Goal: Task Accomplishment & Management: Use online tool/utility

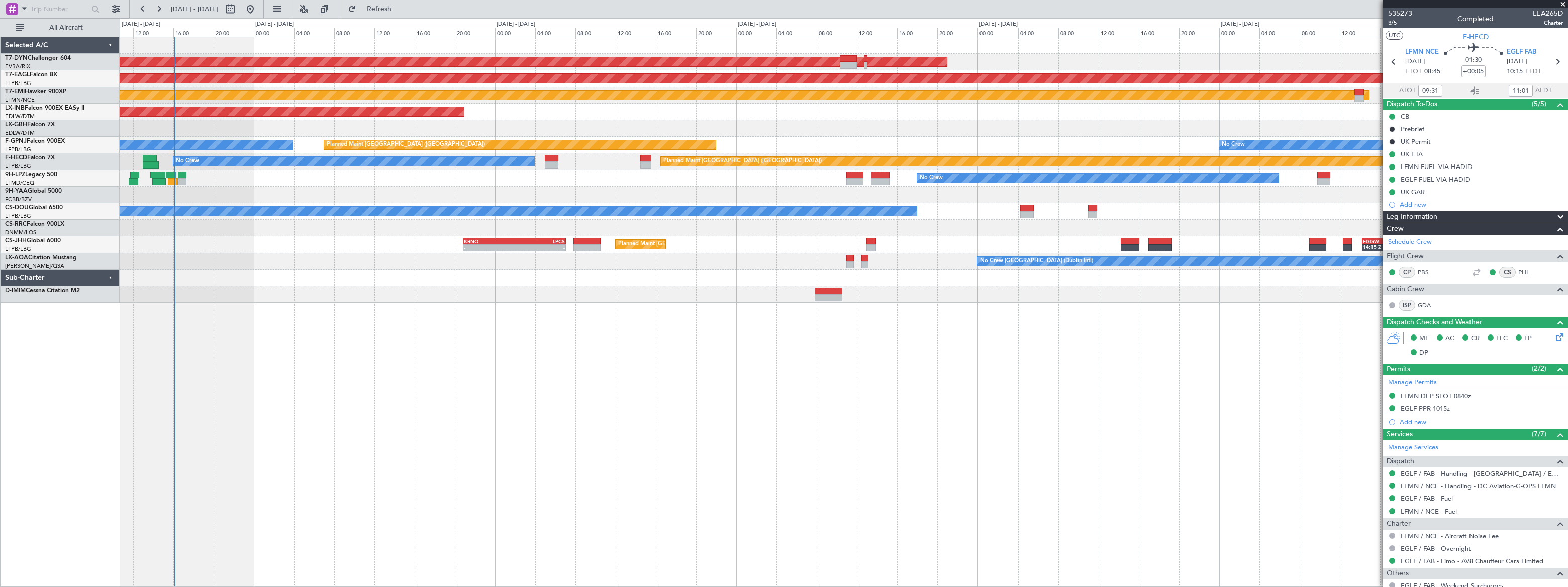
click at [409, 189] on div at bounding box center [844, 194] width 1448 height 16
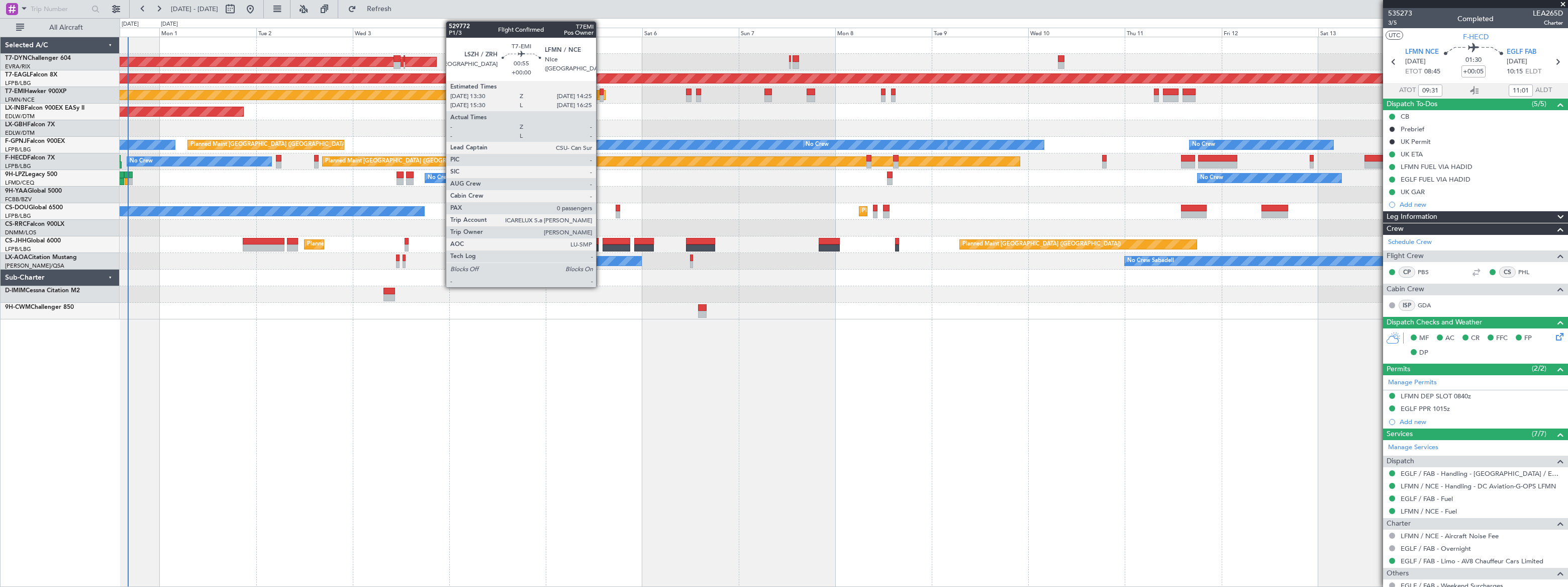
click at [601, 99] on div at bounding box center [601, 99] width 4 height 7
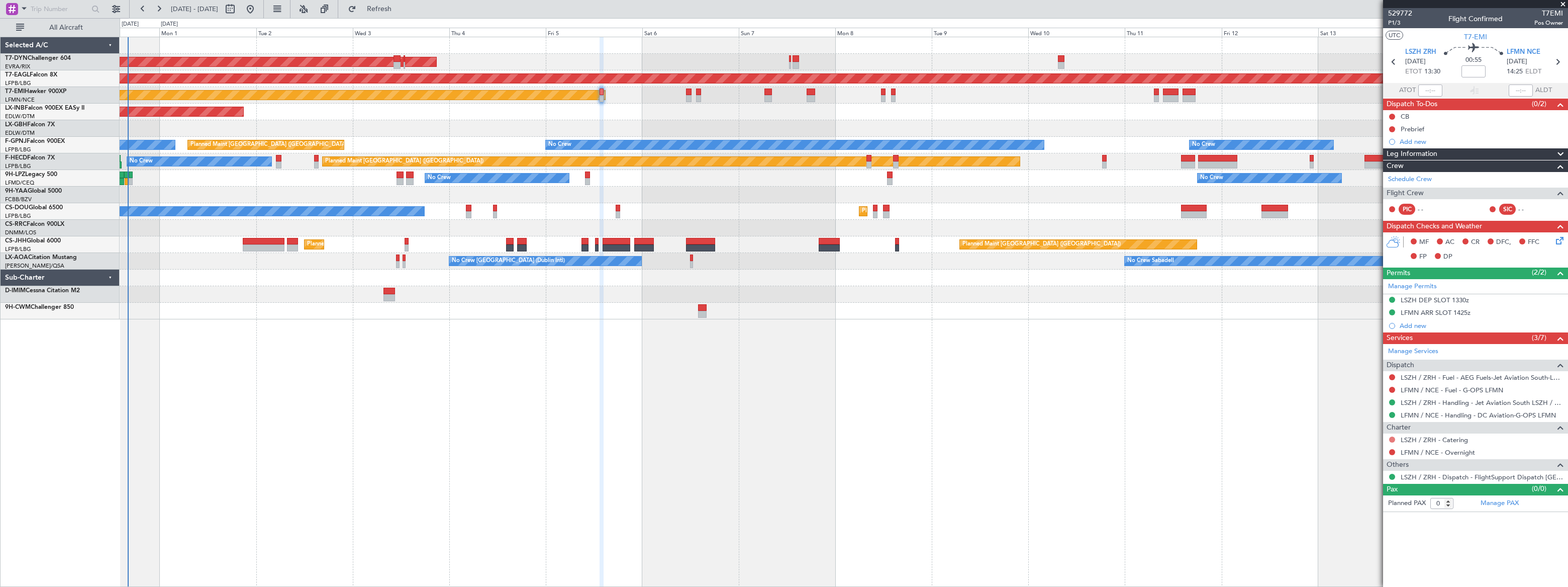
click at [1391, 438] on button at bounding box center [1392, 440] width 6 height 6
click at [1351, 452] on span "Not Required" at bounding box center [1368, 453] width 40 height 10
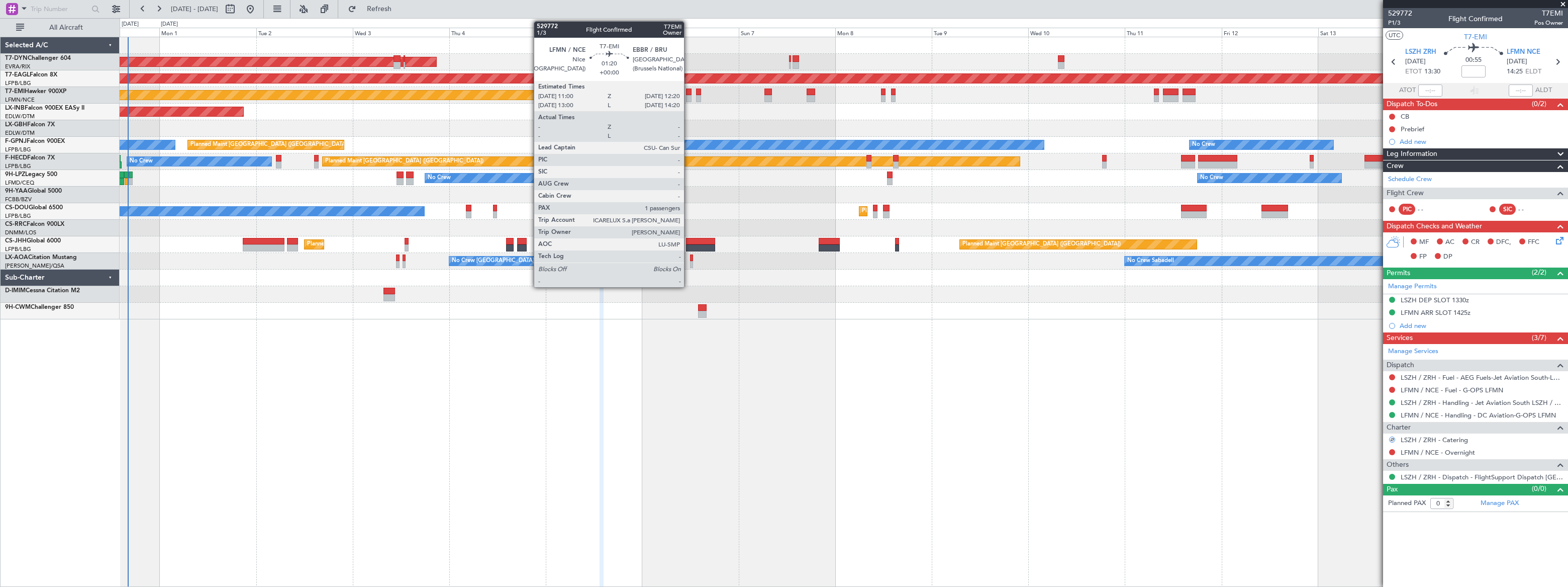
click at [688, 97] on div at bounding box center [688, 99] width 5 height 7
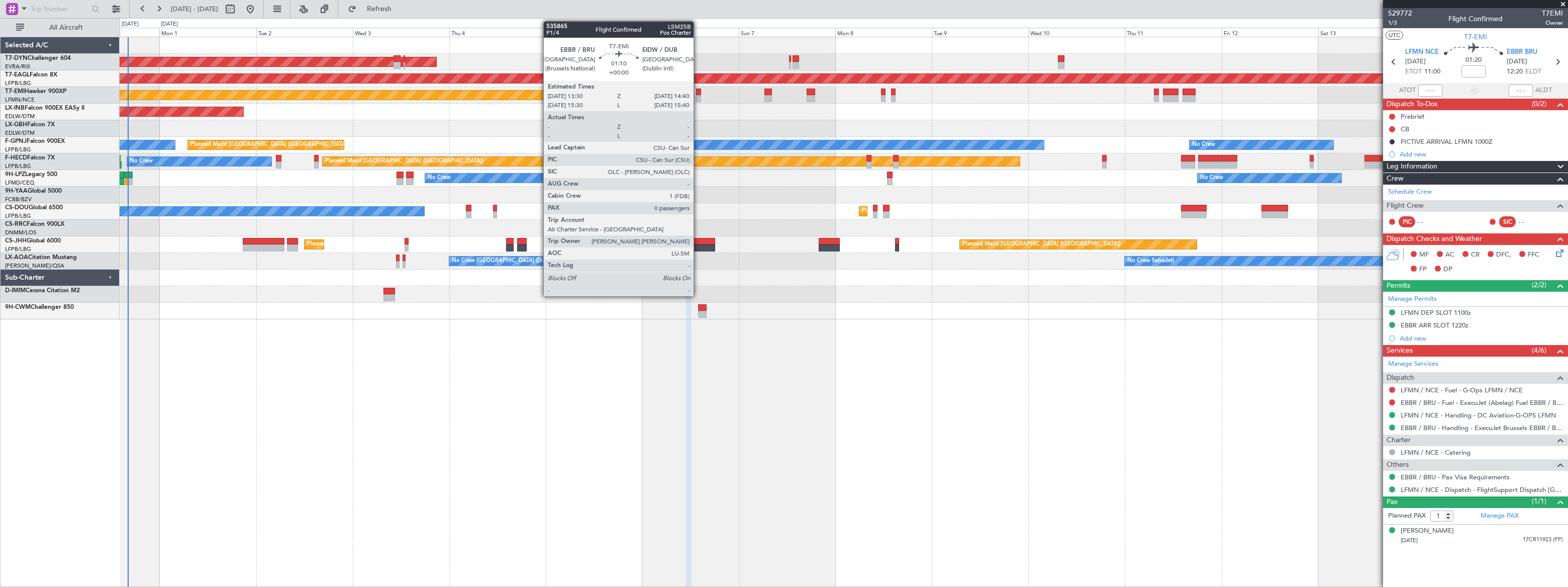
click at [698, 96] on div at bounding box center [699, 99] width 5 height 7
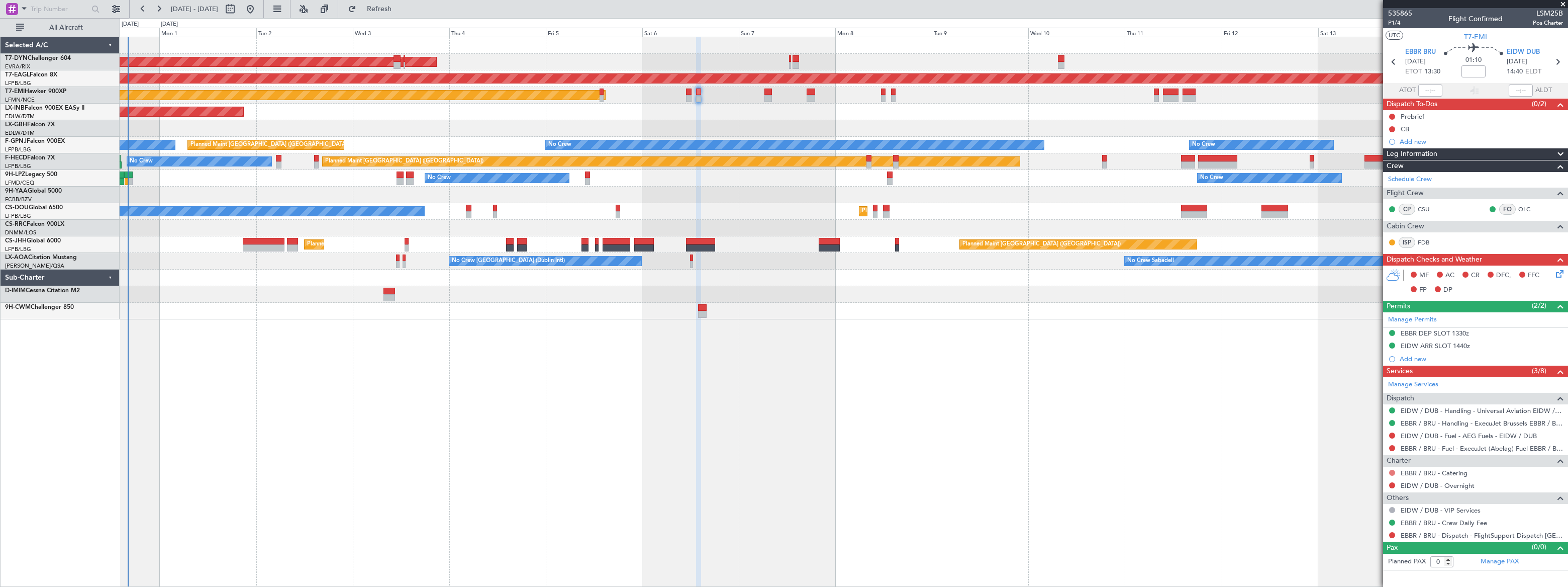
click at [1391, 469] on button at bounding box center [1392, 473] width 6 height 6
click at [1342, 348] on li "Not Required" at bounding box center [1391, 351] width 116 height 15
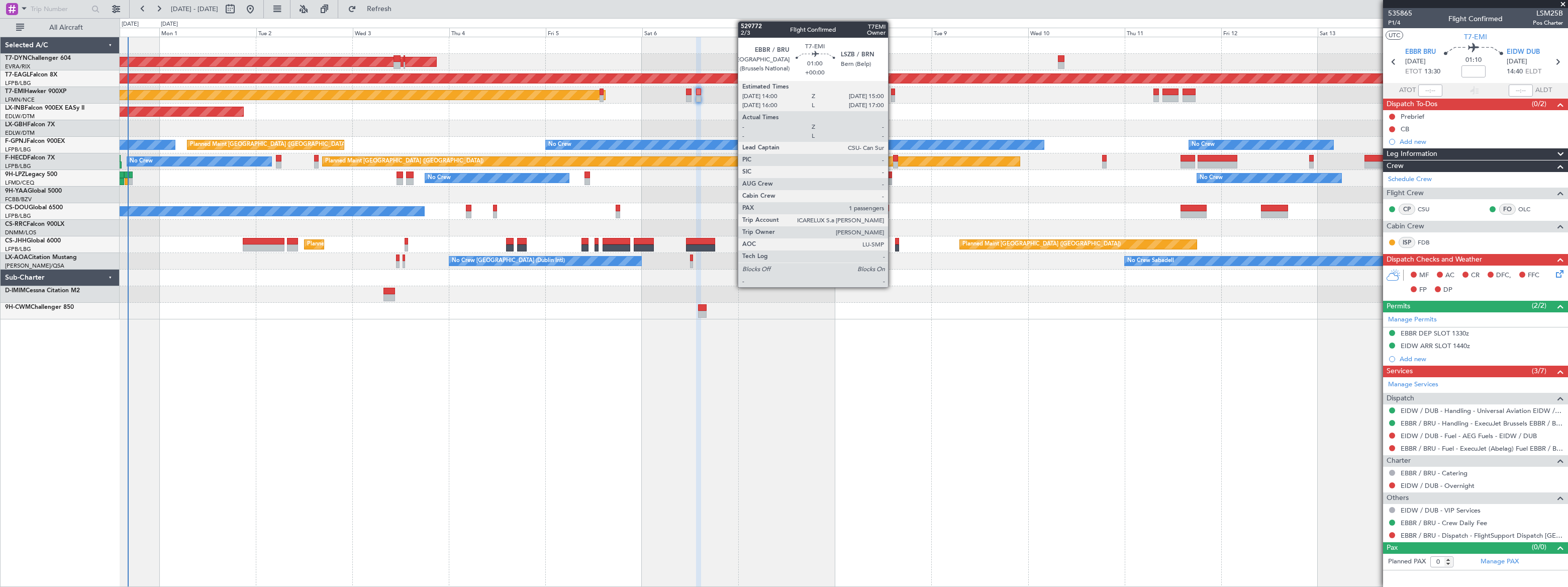
click at [892, 96] on div at bounding box center [893, 99] width 4 height 7
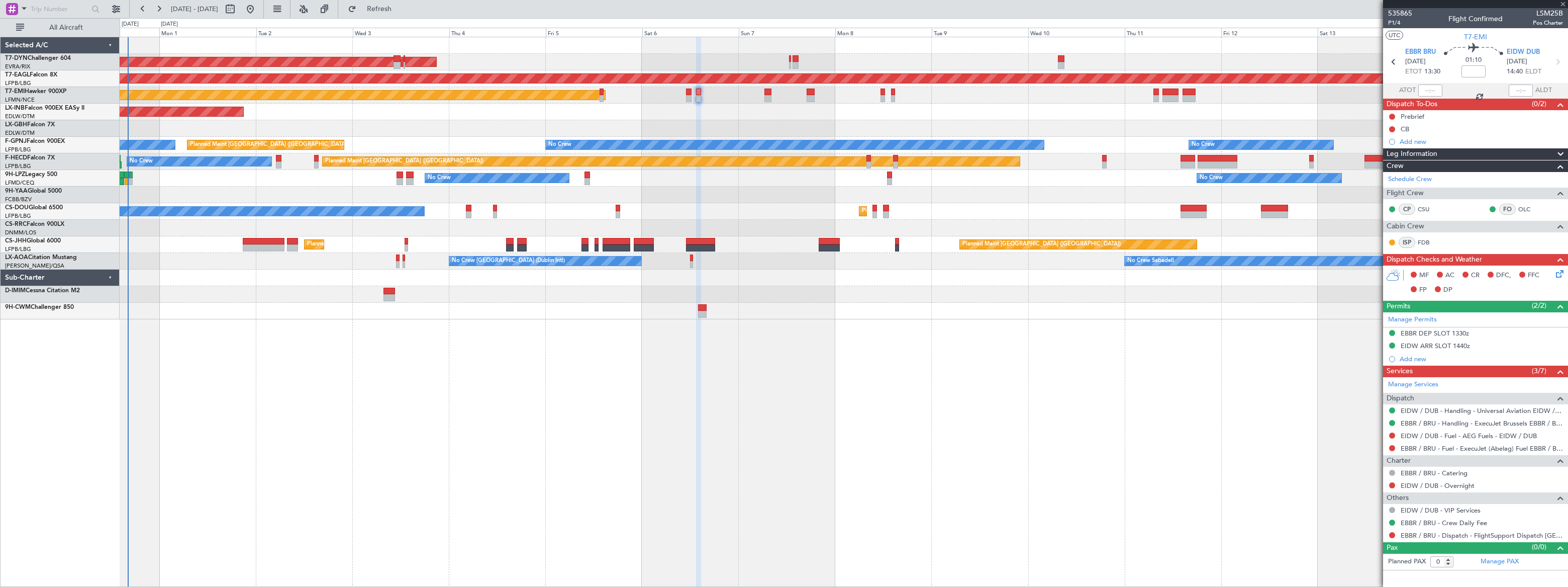
type input "1"
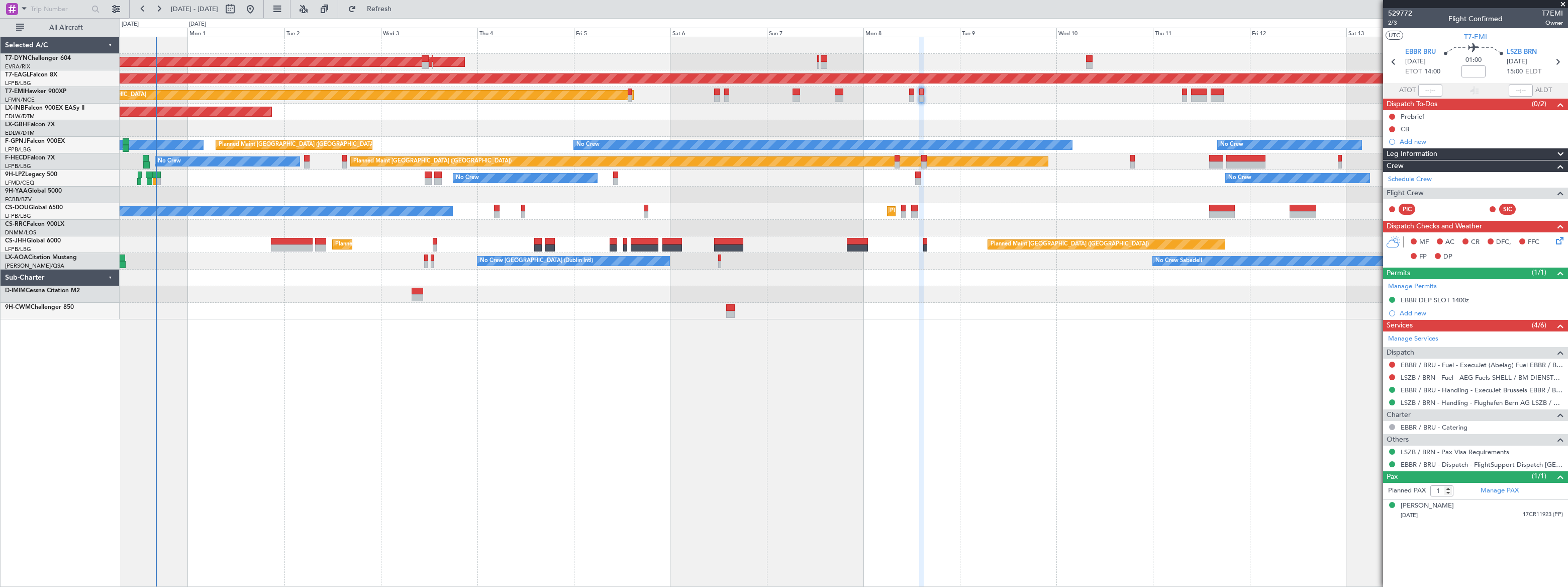
click at [317, 183] on div "No Crew No Crew No Crew" at bounding box center [844, 178] width 1448 height 16
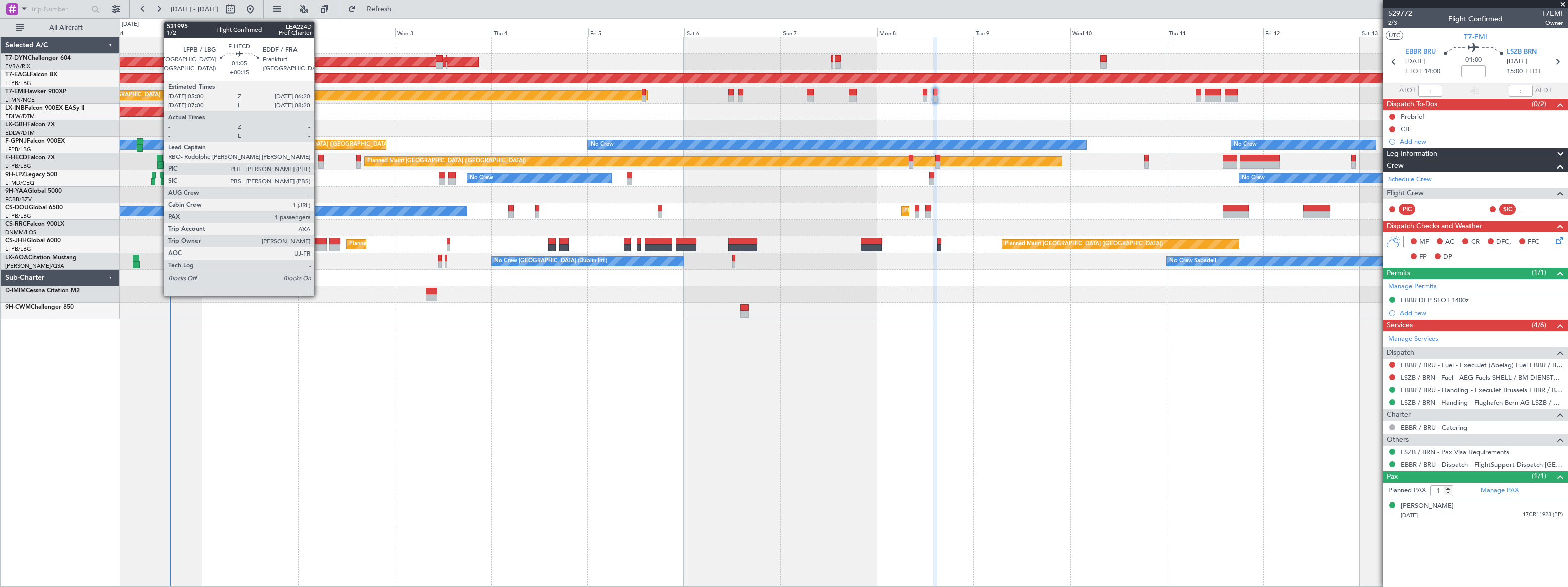
click at [318, 159] on div at bounding box center [321, 158] width 5 height 7
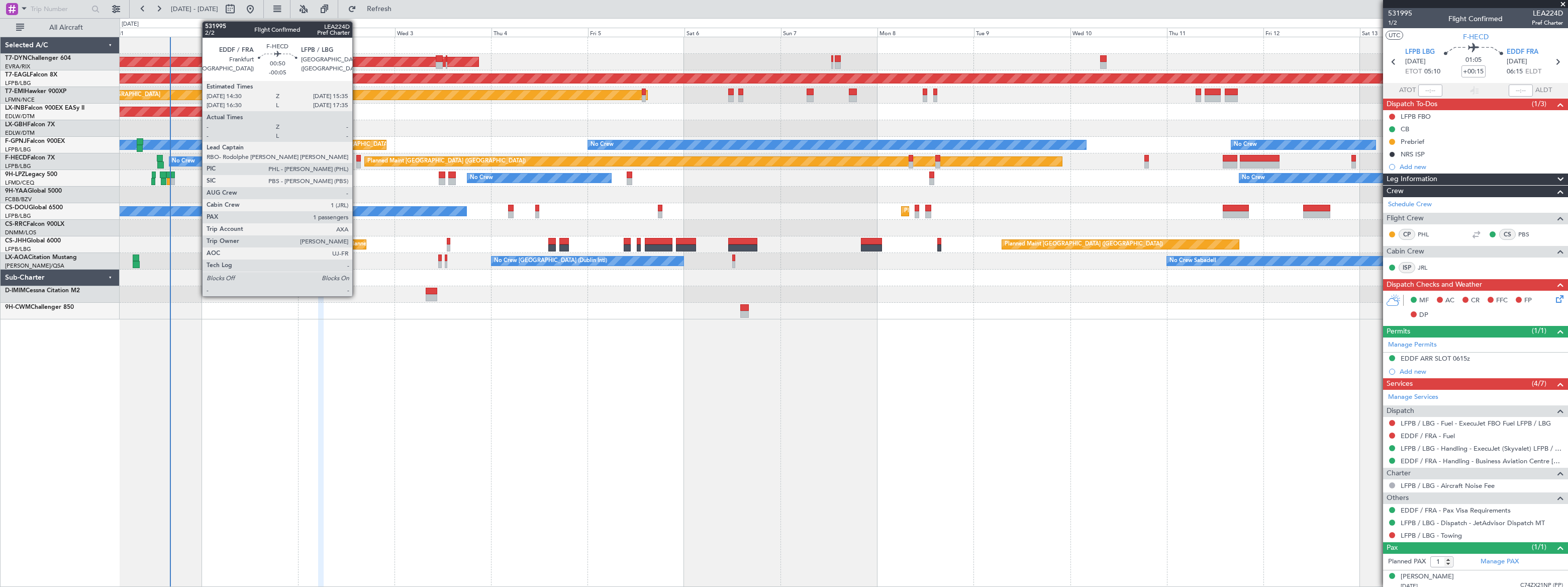
click at [357, 161] on div at bounding box center [358, 165] width 4 height 7
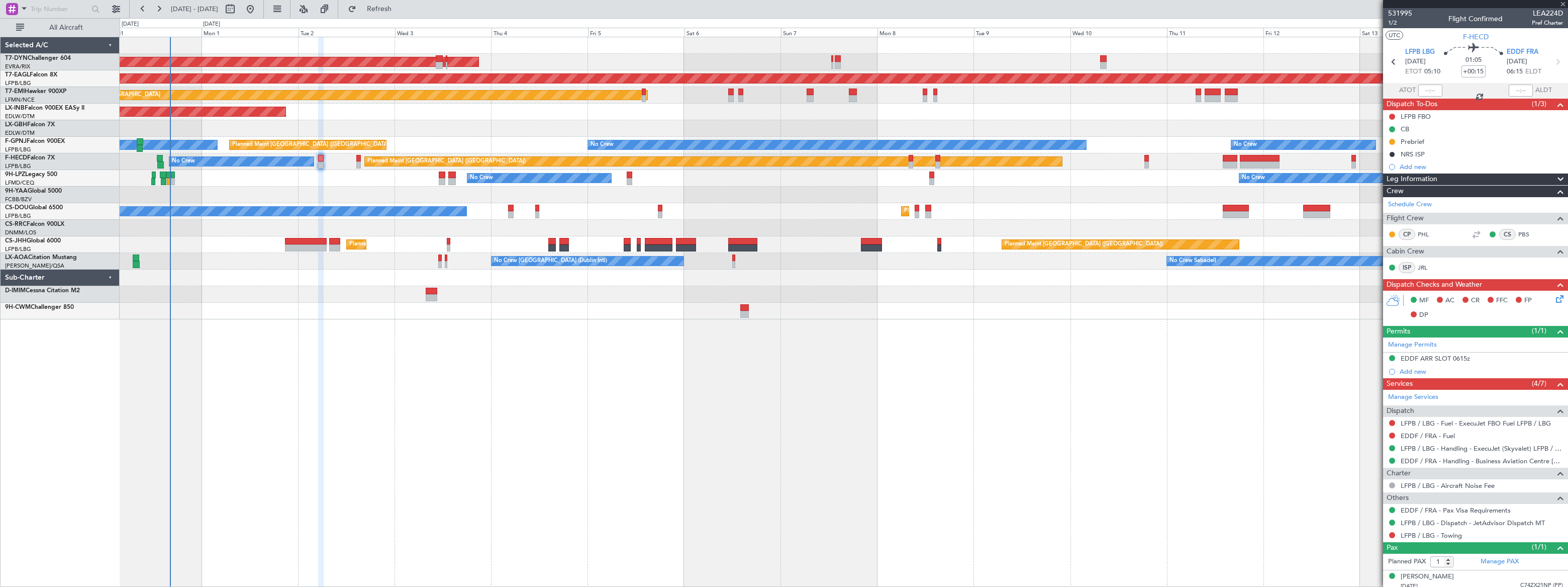
type input "-00:05"
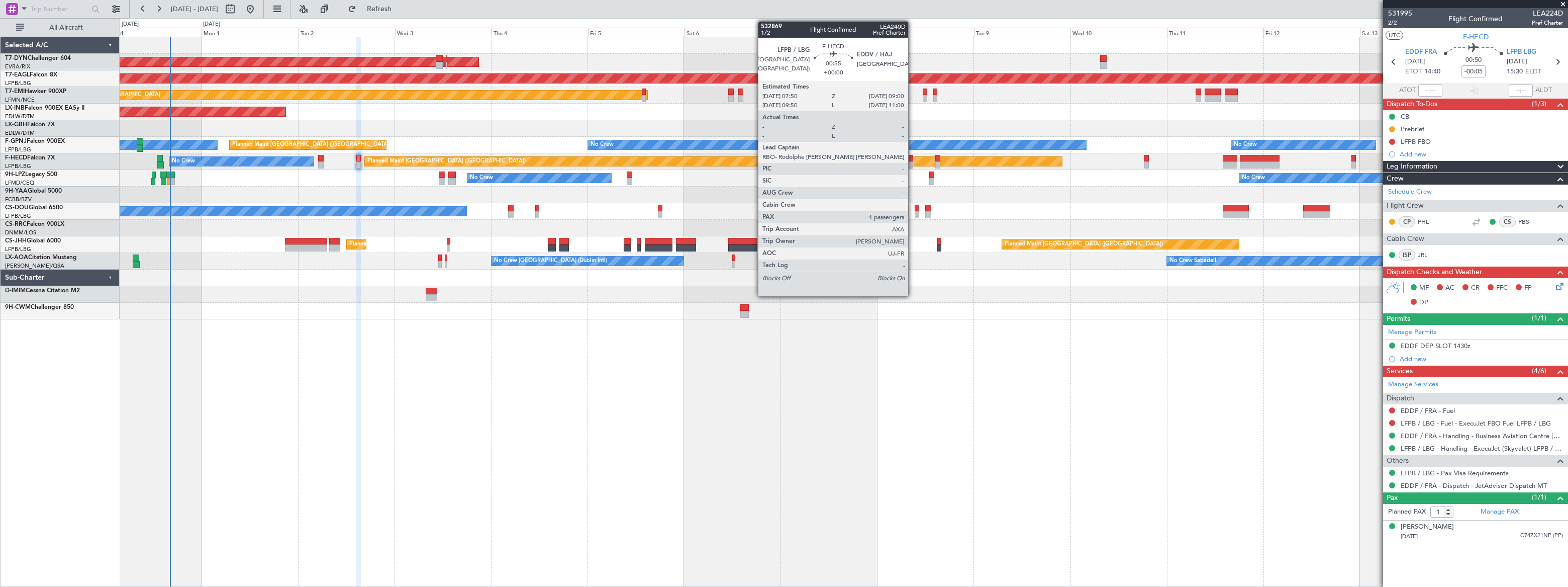
click at [912, 161] on div at bounding box center [911, 165] width 5 height 7
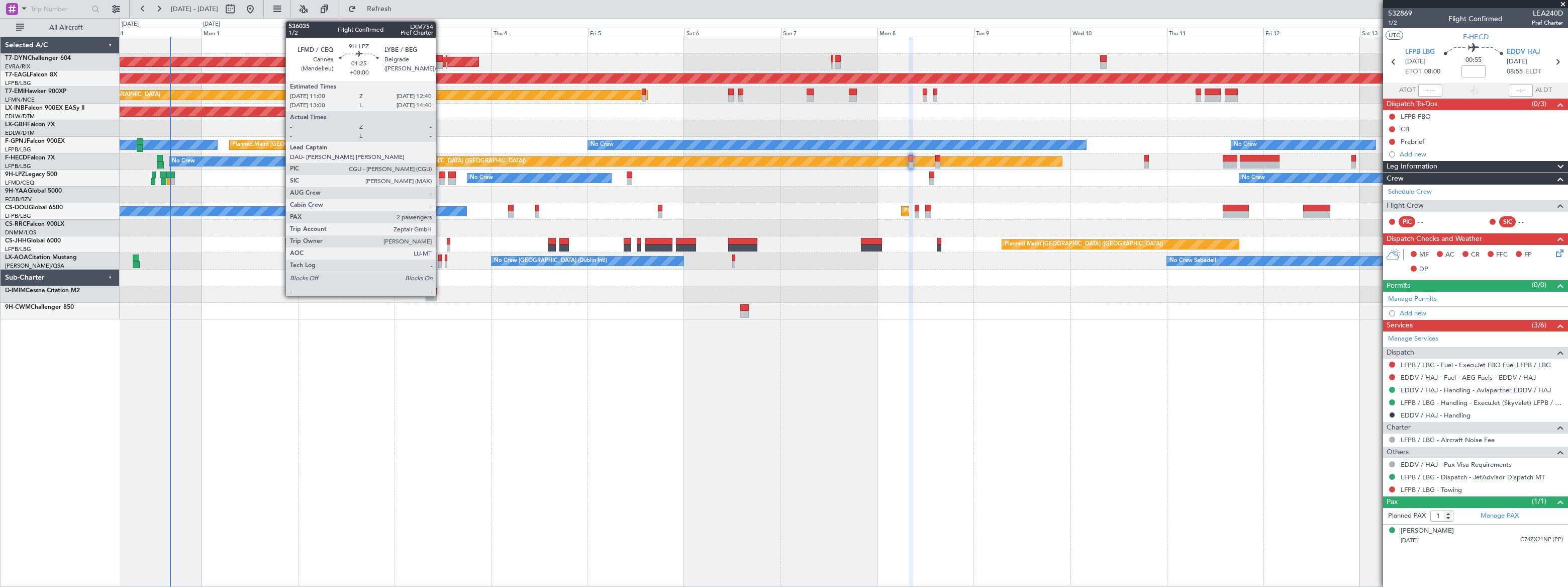
click at [440, 178] on div at bounding box center [443, 181] width 7 height 7
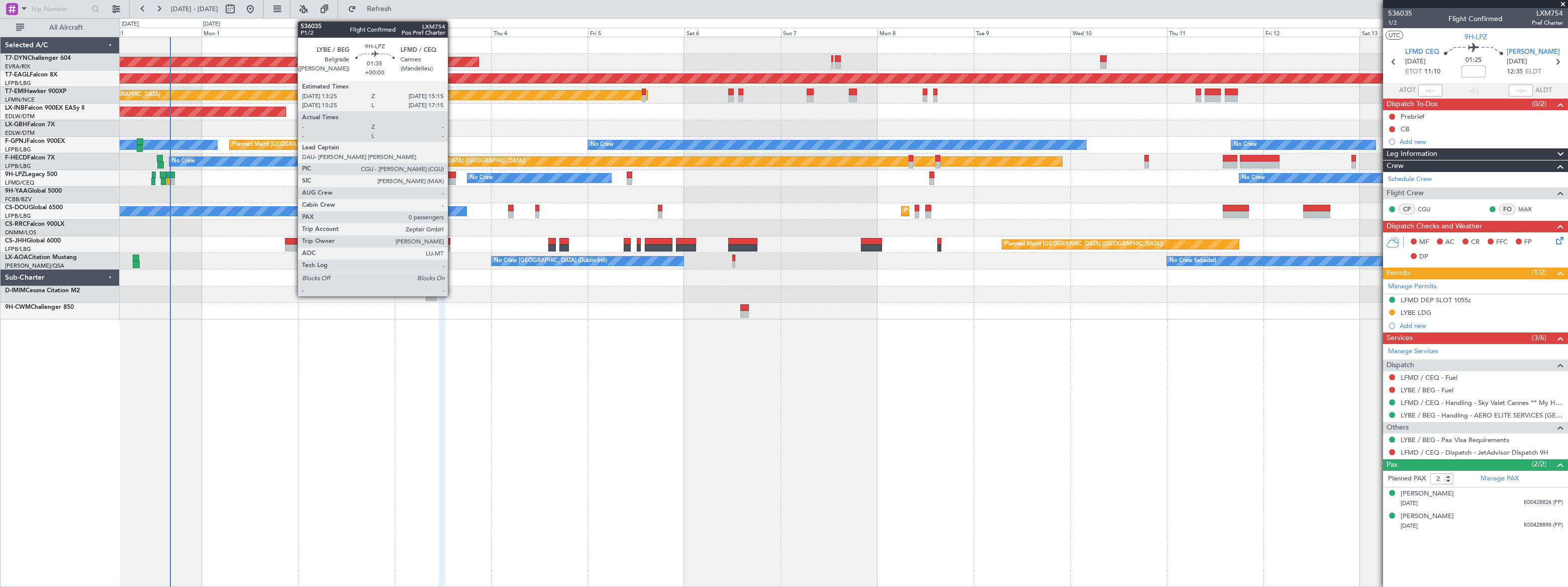
click at [452, 177] on div at bounding box center [452, 175] width 7 height 7
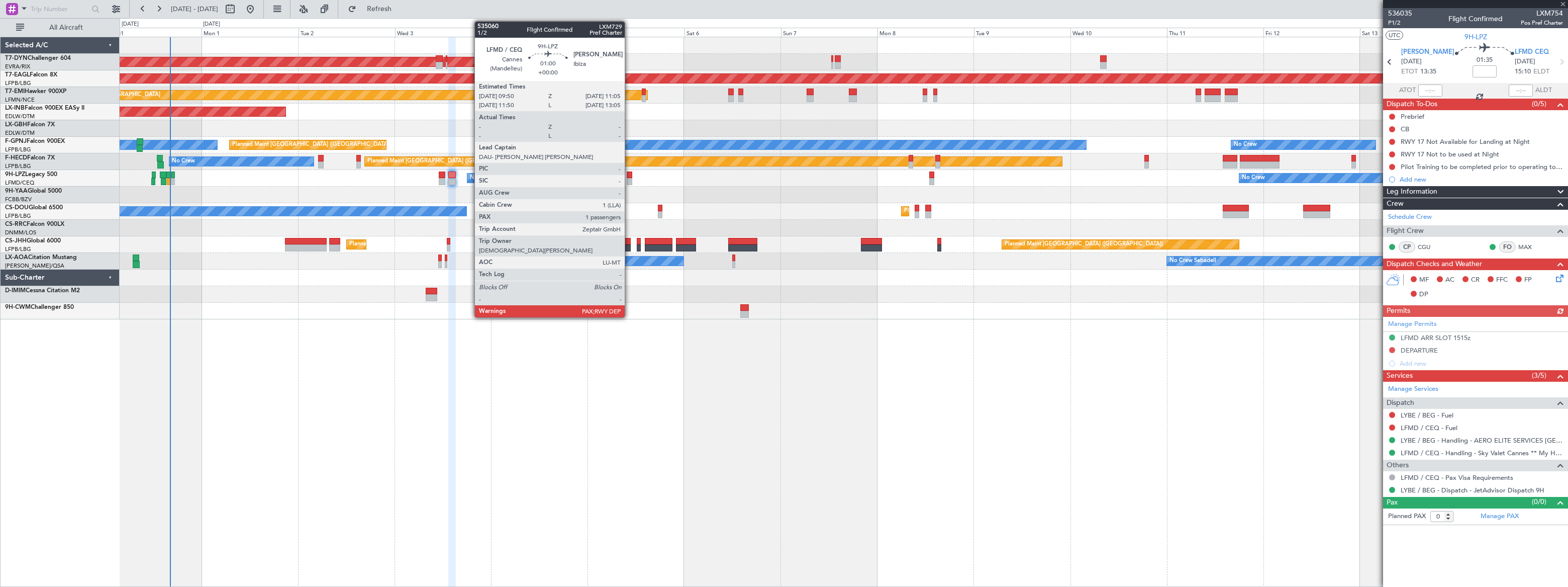
click at [629, 175] on div at bounding box center [629, 175] width 5 height 7
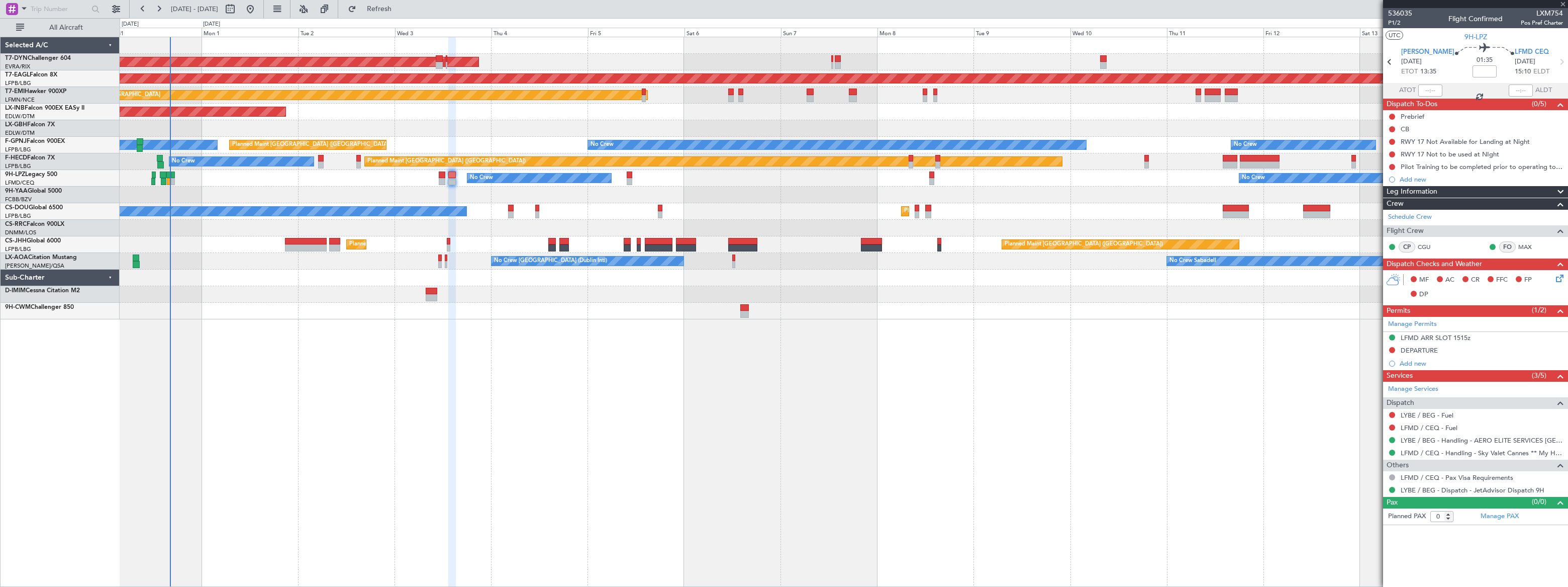
type input "1"
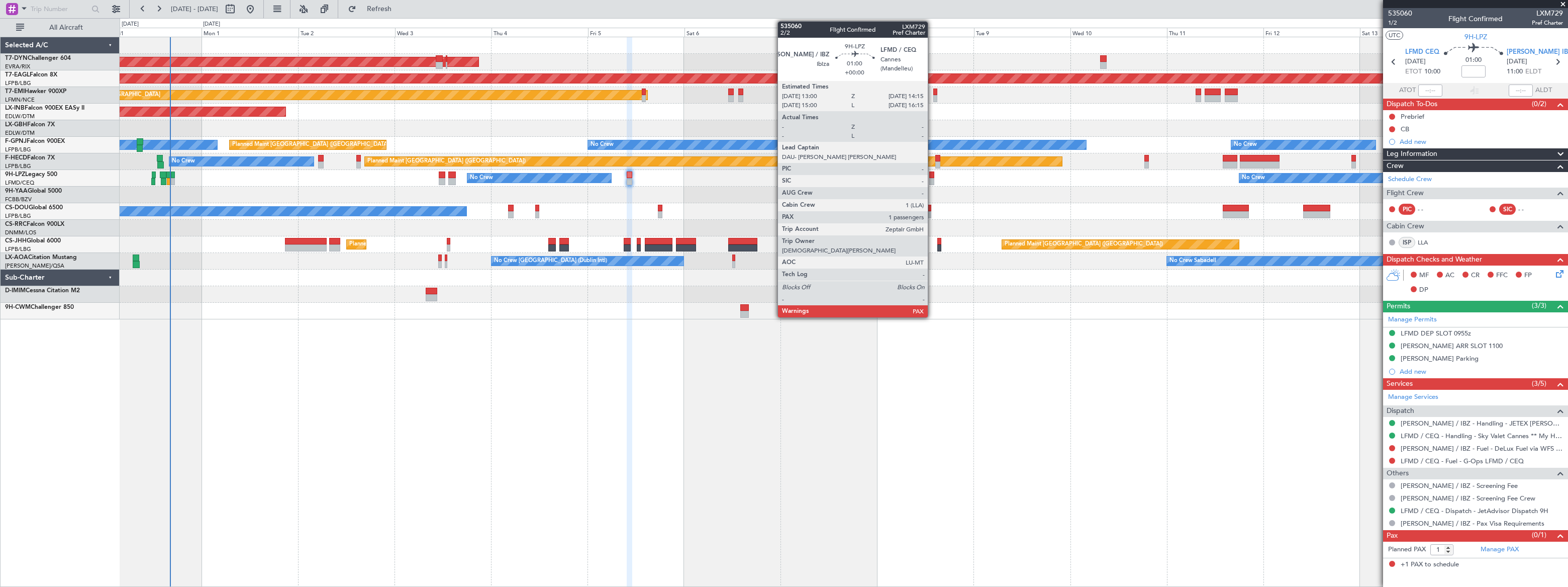
click at [933, 178] on div at bounding box center [932, 181] width 5 height 7
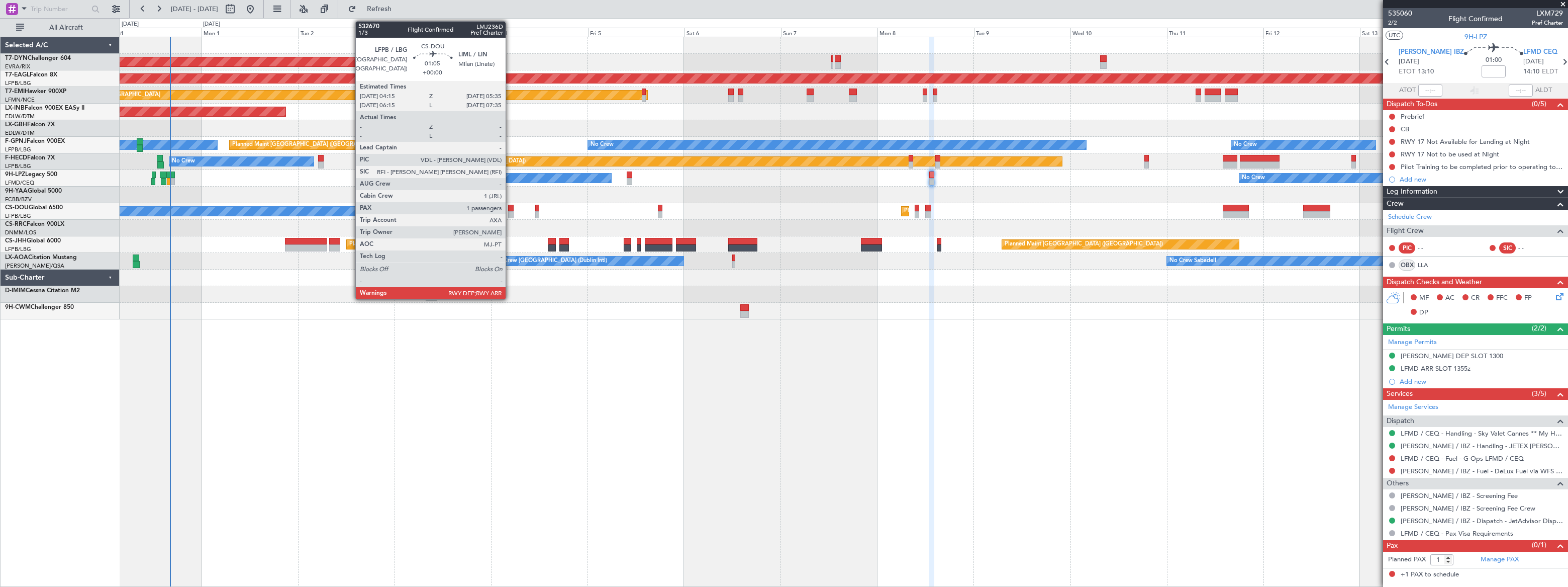
click at [510, 213] on div at bounding box center [511, 215] width 5 height 7
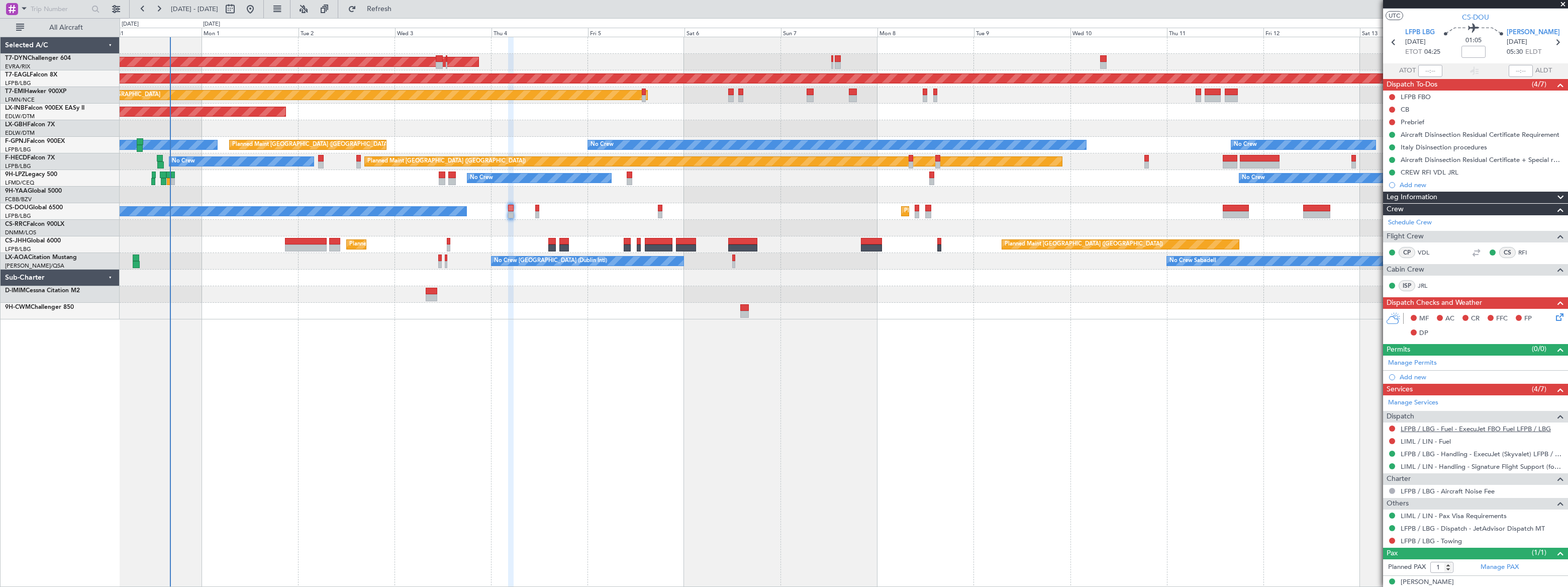
scroll to position [30, 0]
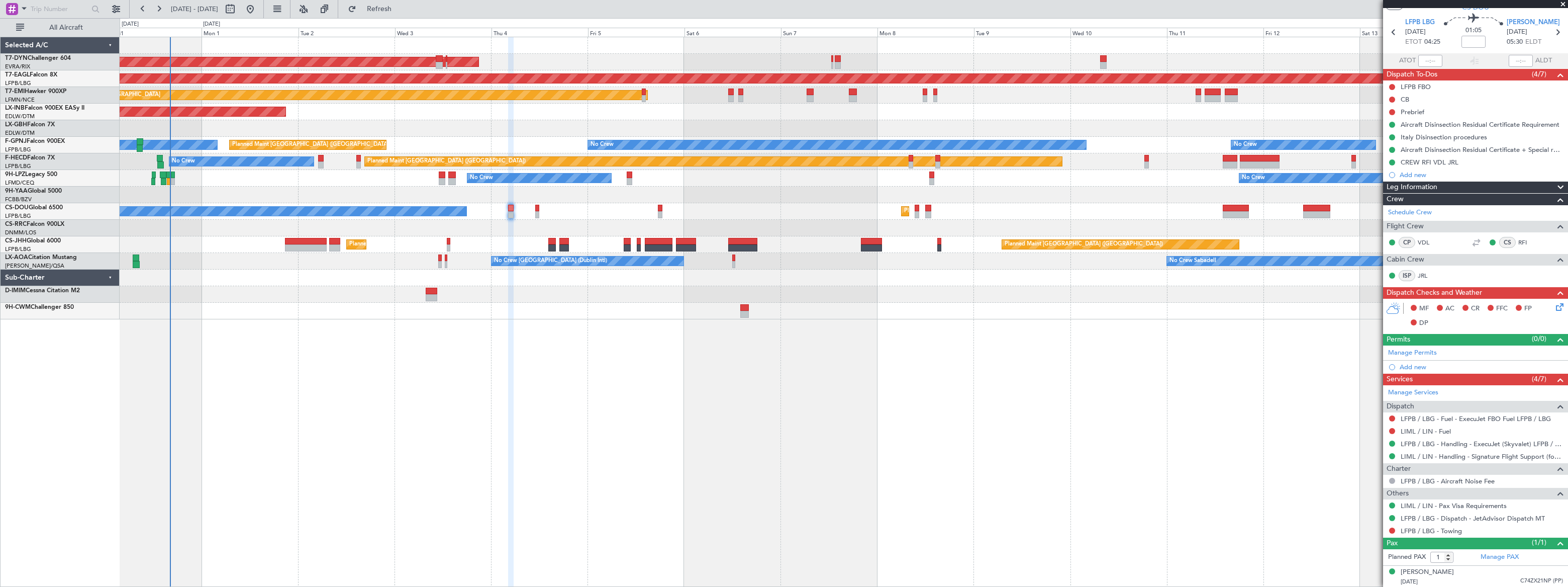
click at [539, 209] on div "Planned Maint [GEOGRAPHIC_DATA] ([GEOGRAPHIC_DATA]) No Crew Planned Maint [GEOG…" at bounding box center [844, 211] width 1447 height 16
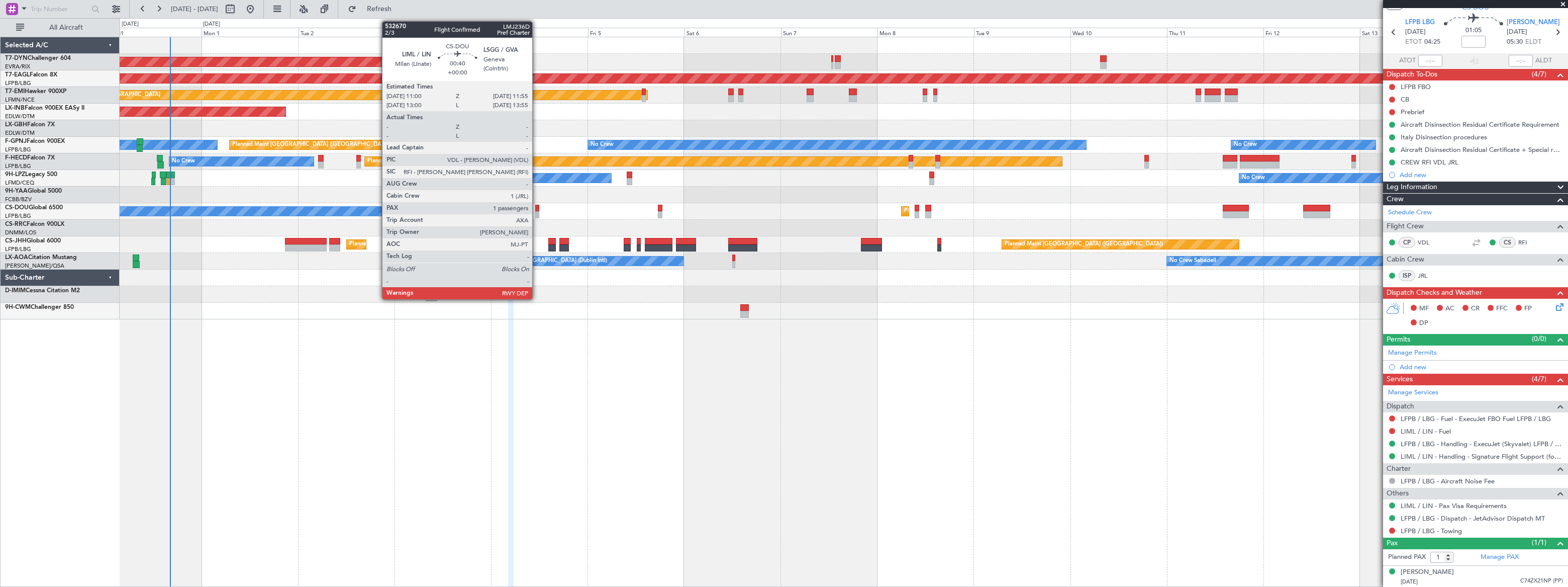
click at [537, 209] on div at bounding box center [537, 208] width 4 height 7
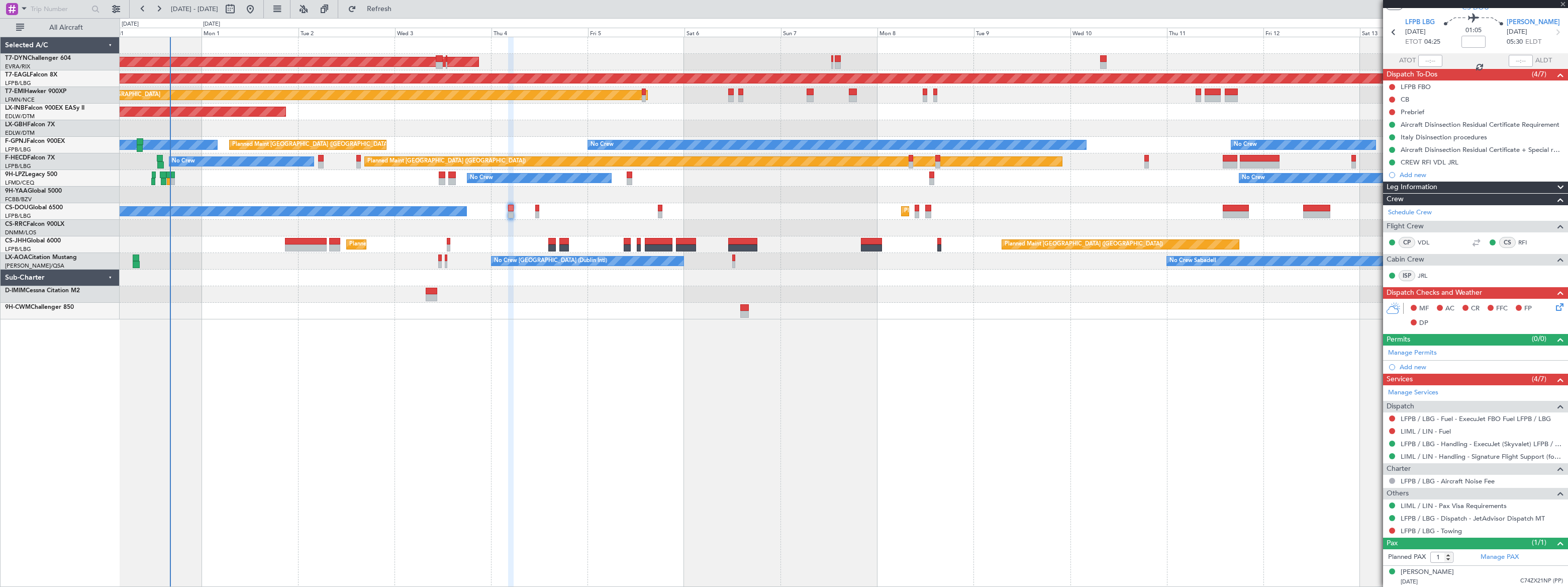
scroll to position [0, 0]
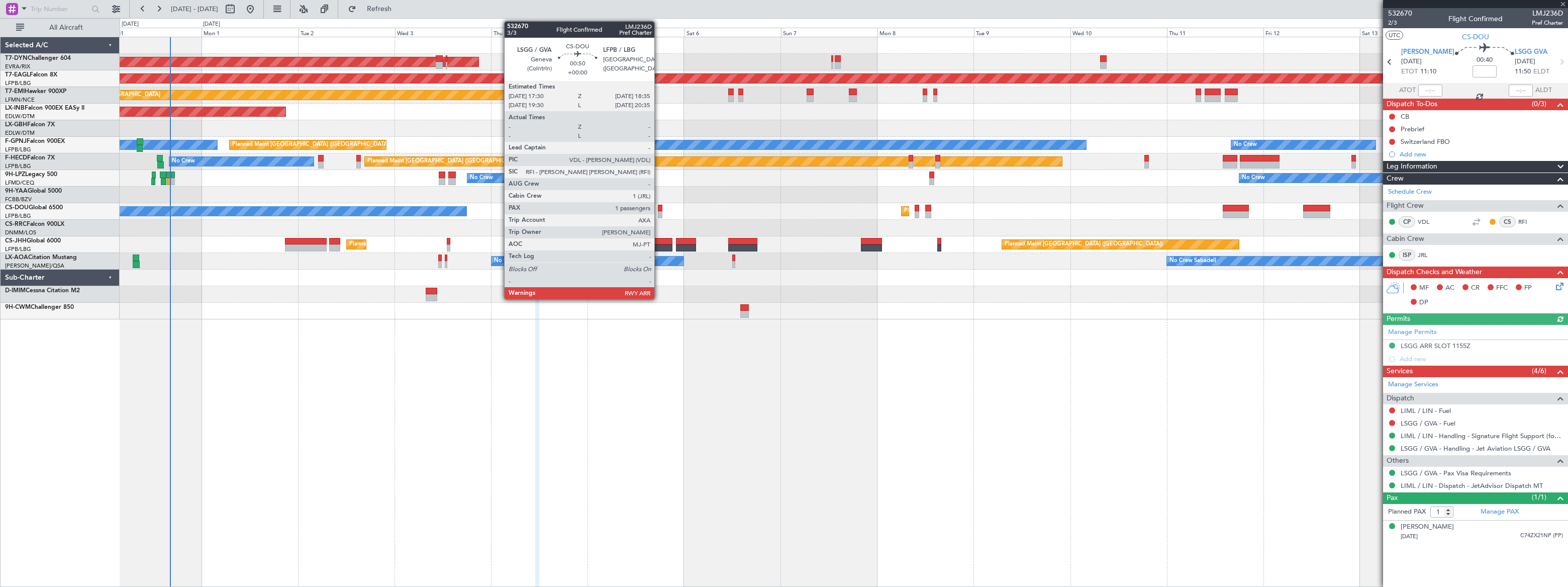
click at [659, 213] on div at bounding box center [660, 215] width 4 height 7
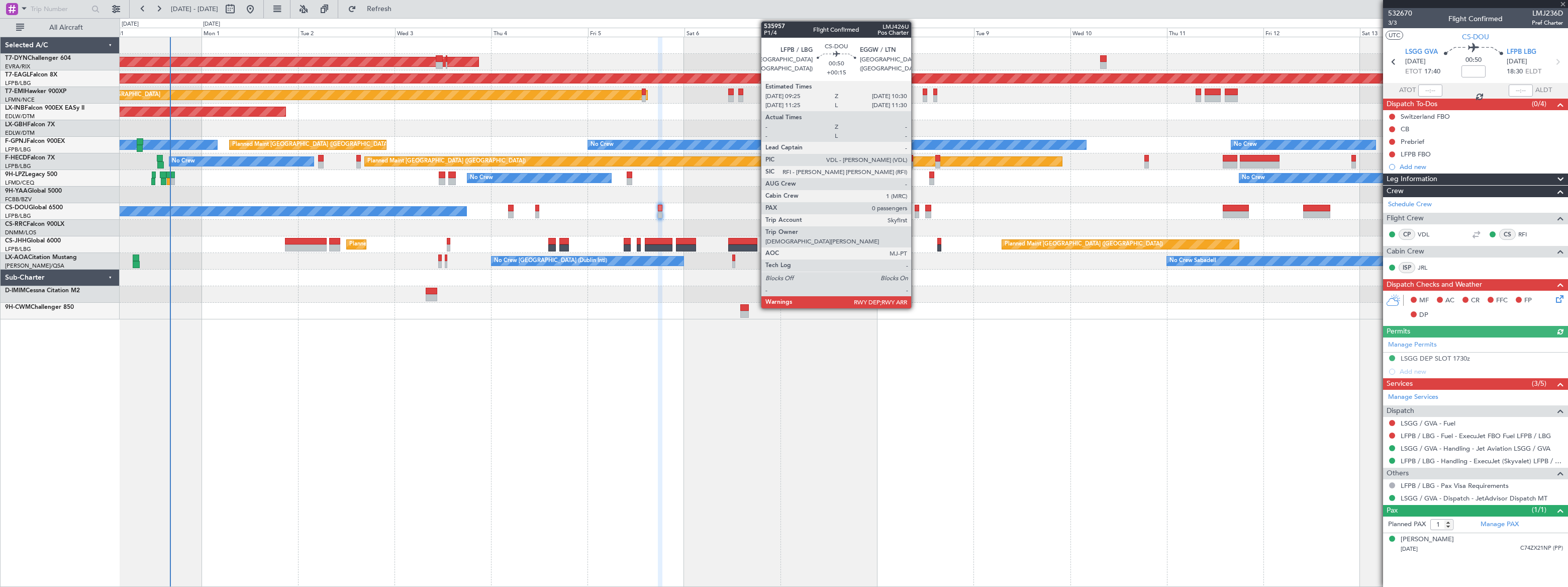
click at [915, 211] on div at bounding box center [917, 215] width 4 height 7
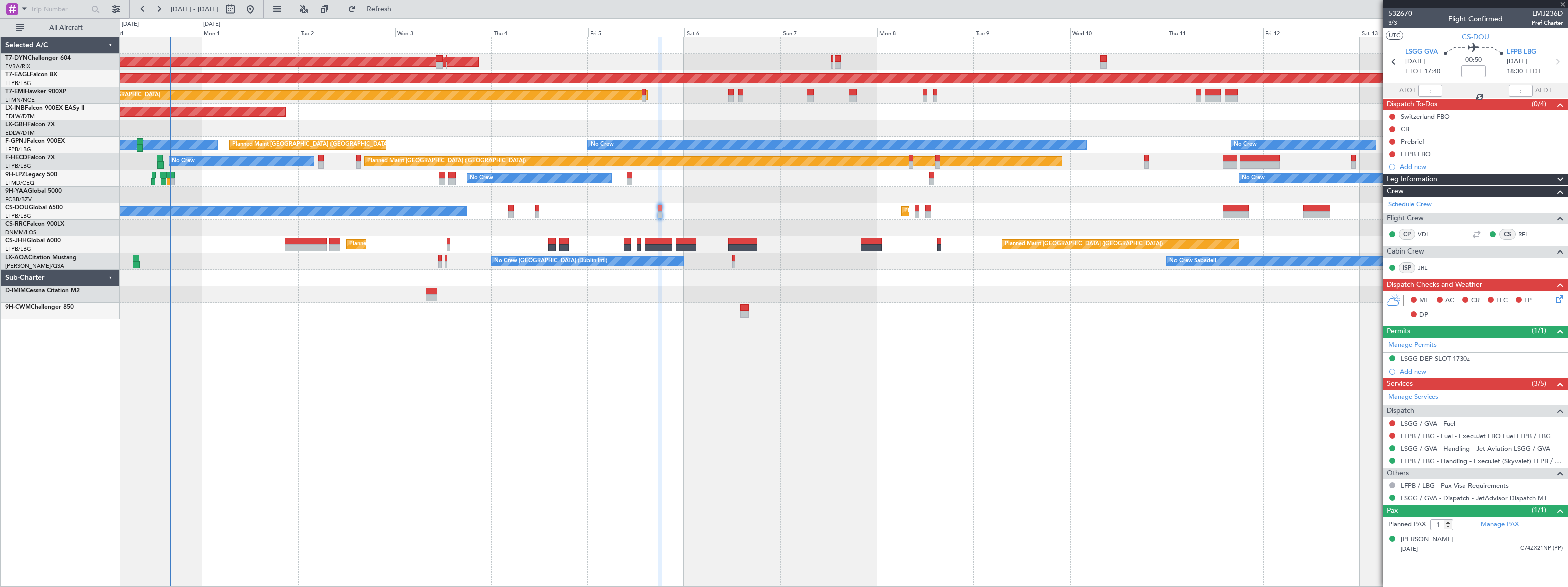
type input "+00:15"
type input "0"
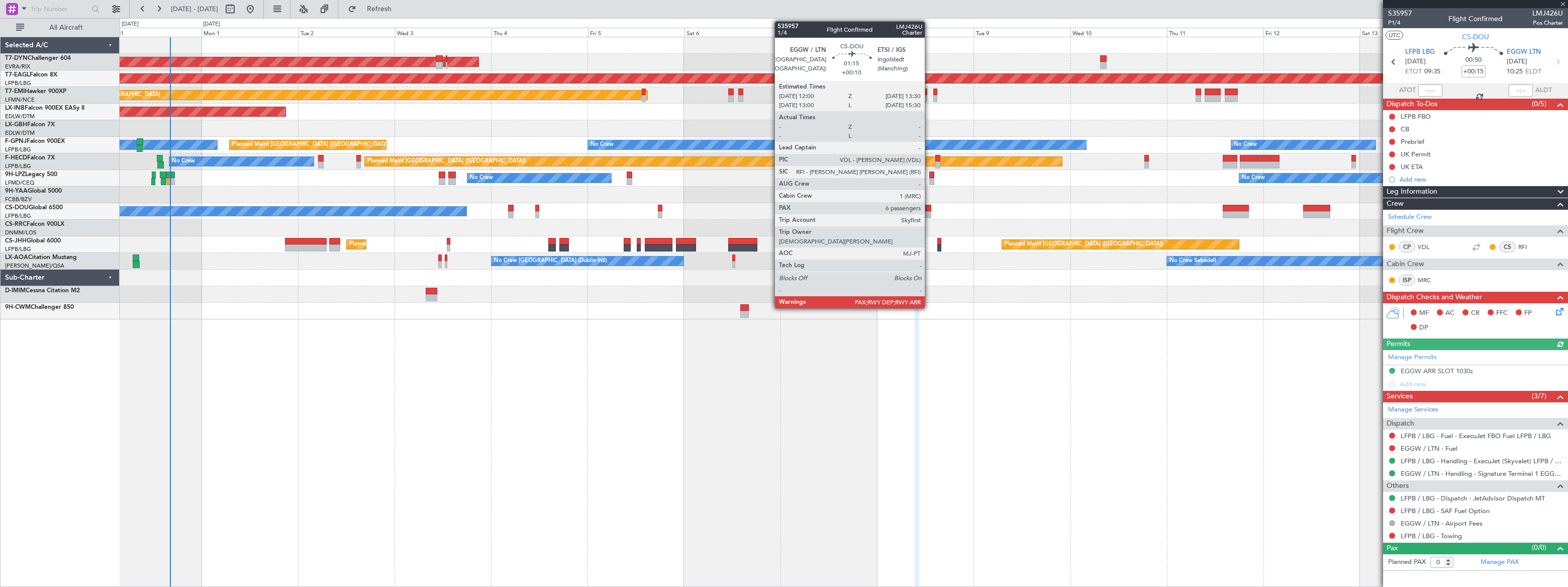
click at [929, 212] on div at bounding box center [928, 215] width 7 height 7
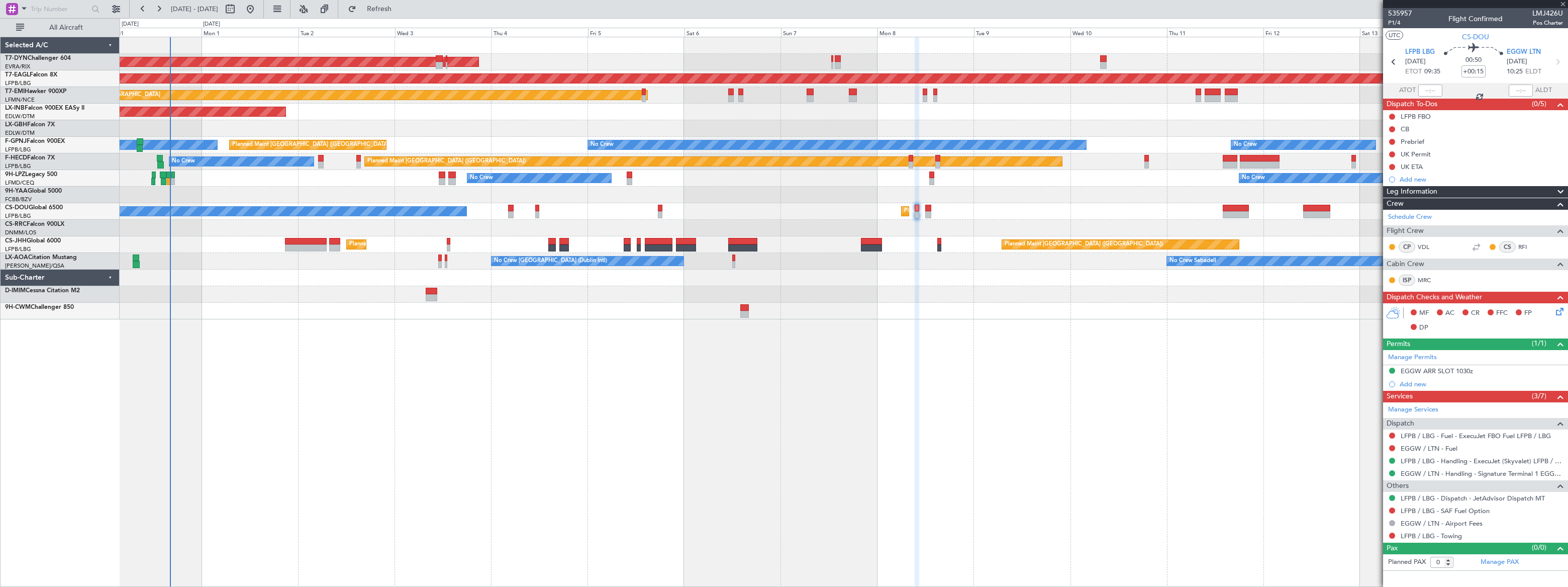
type input "+00:10"
type input "6"
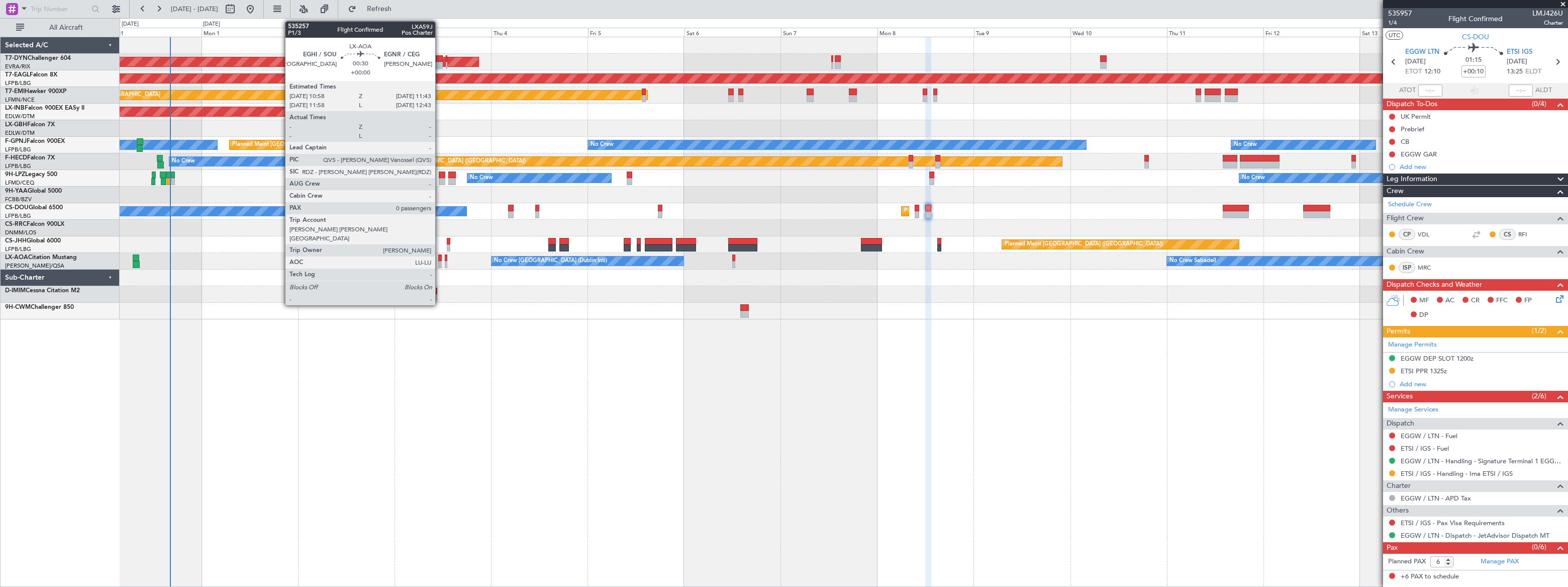
click at [439, 261] on div at bounding box center [440, 265] width 4 height 7
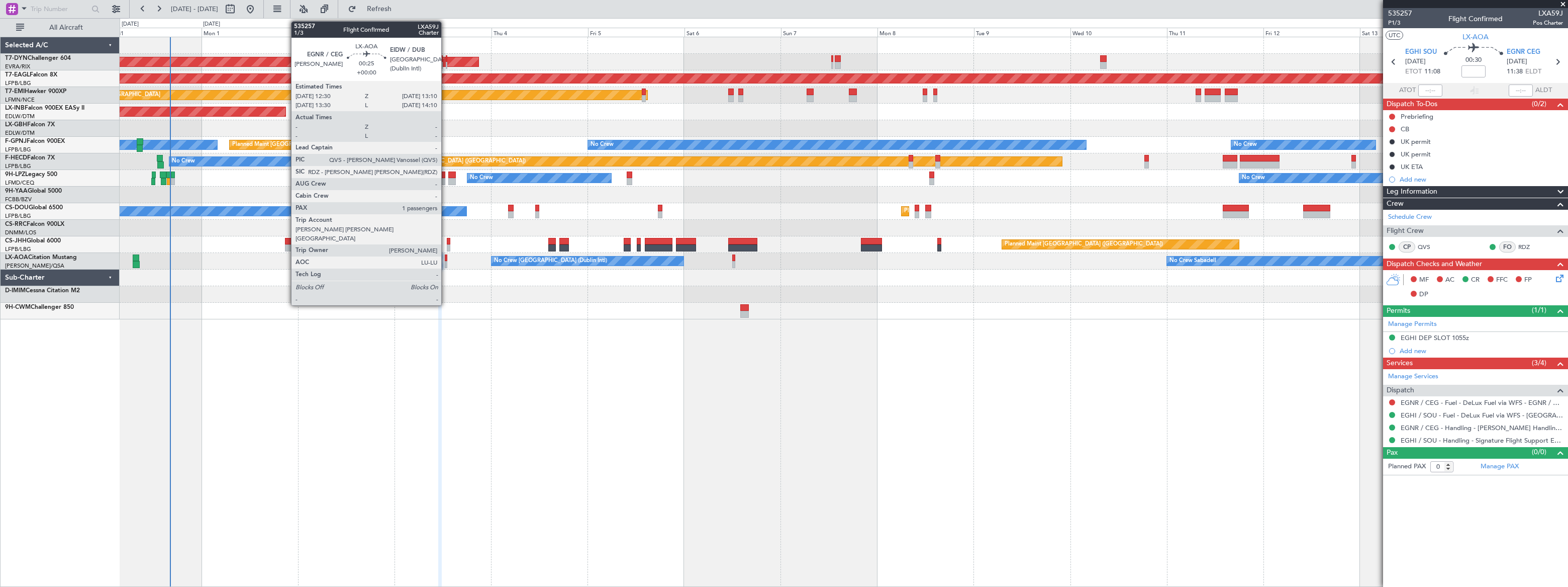
click at [446, 262] on div at bounding box center [446, 265] width 3 height 7
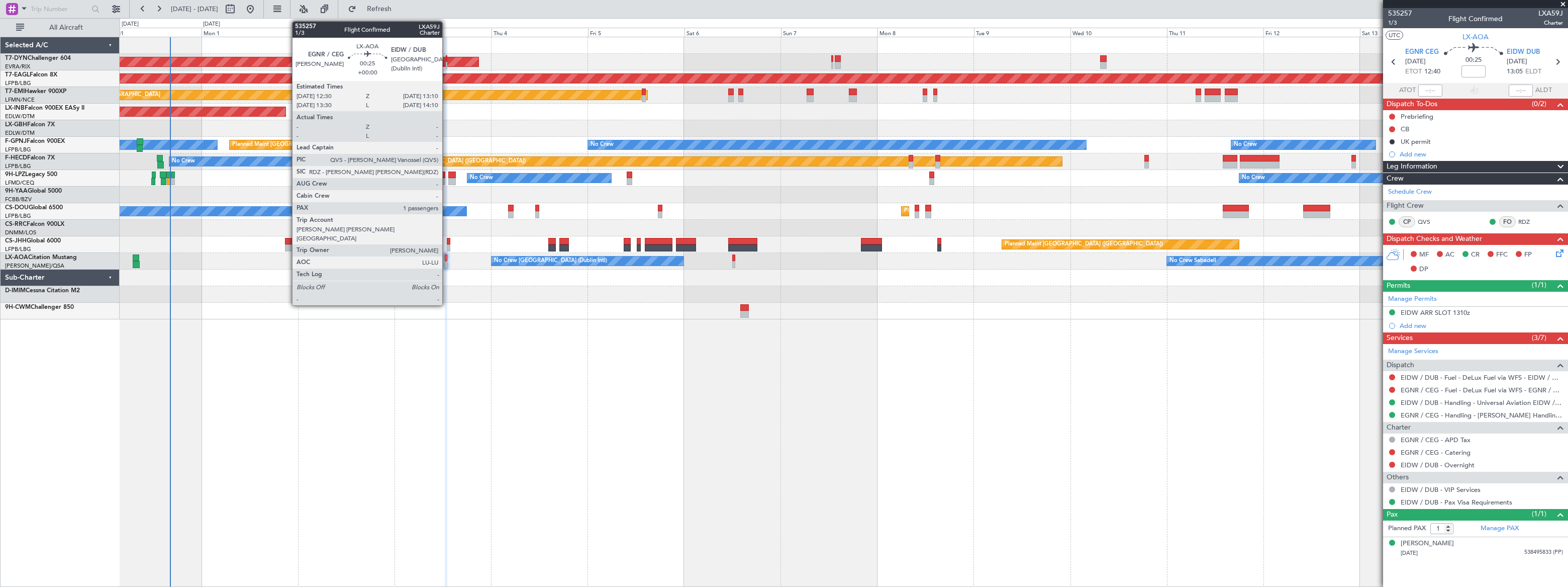
click at [447, 262] on div at bounding box center [446, 265] width 3 height 7
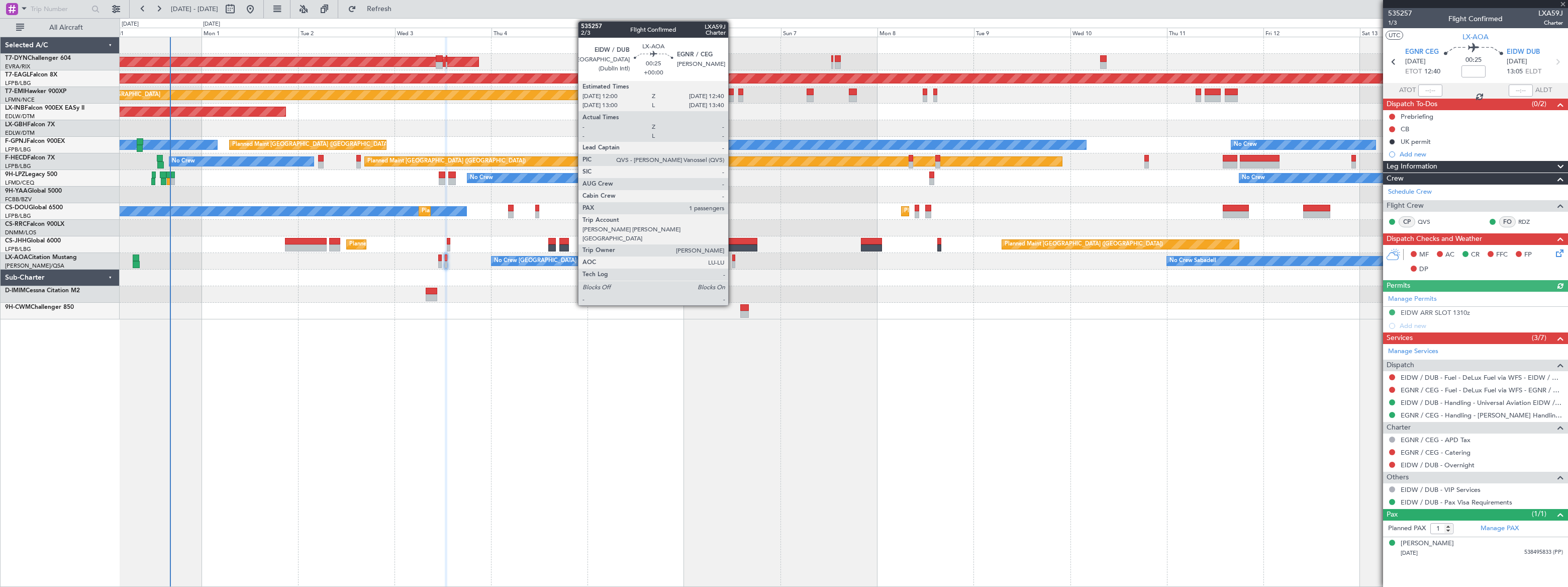
click at [733, 261] on div at bounding box center [733, 265] width 3 height 7
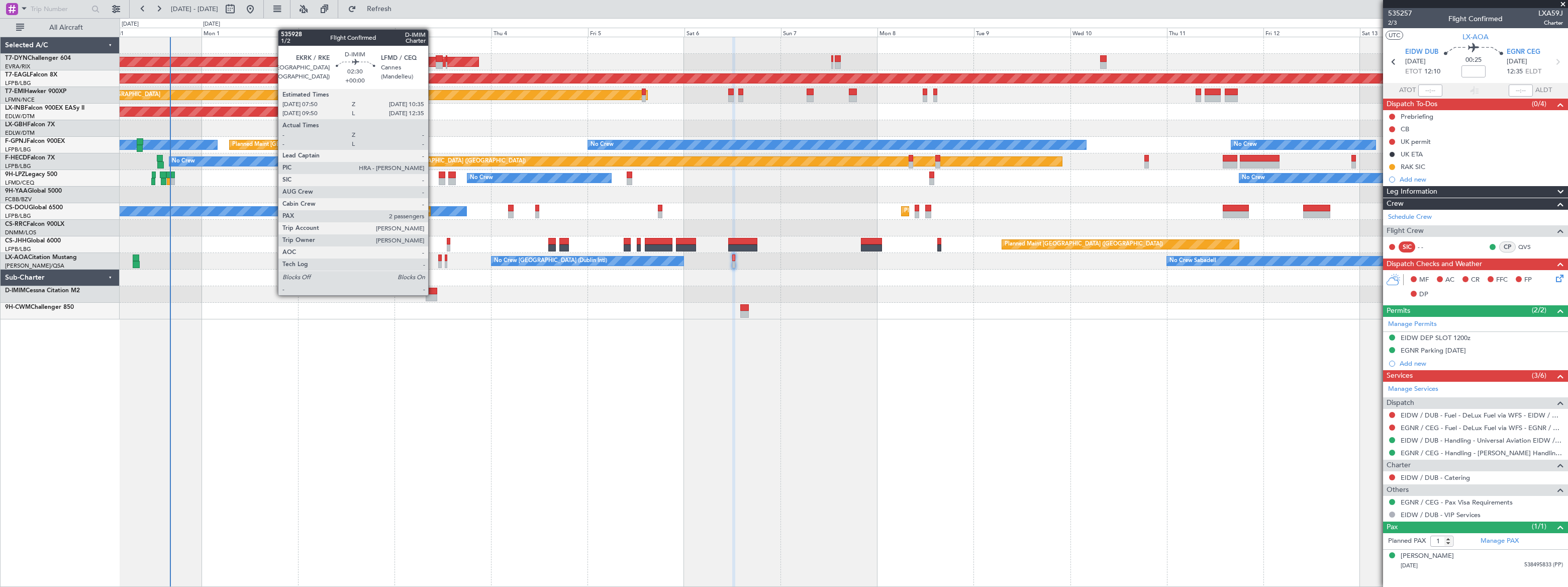
click at [433, 294] on div at bounding box center [431, 298] width 12 height 7
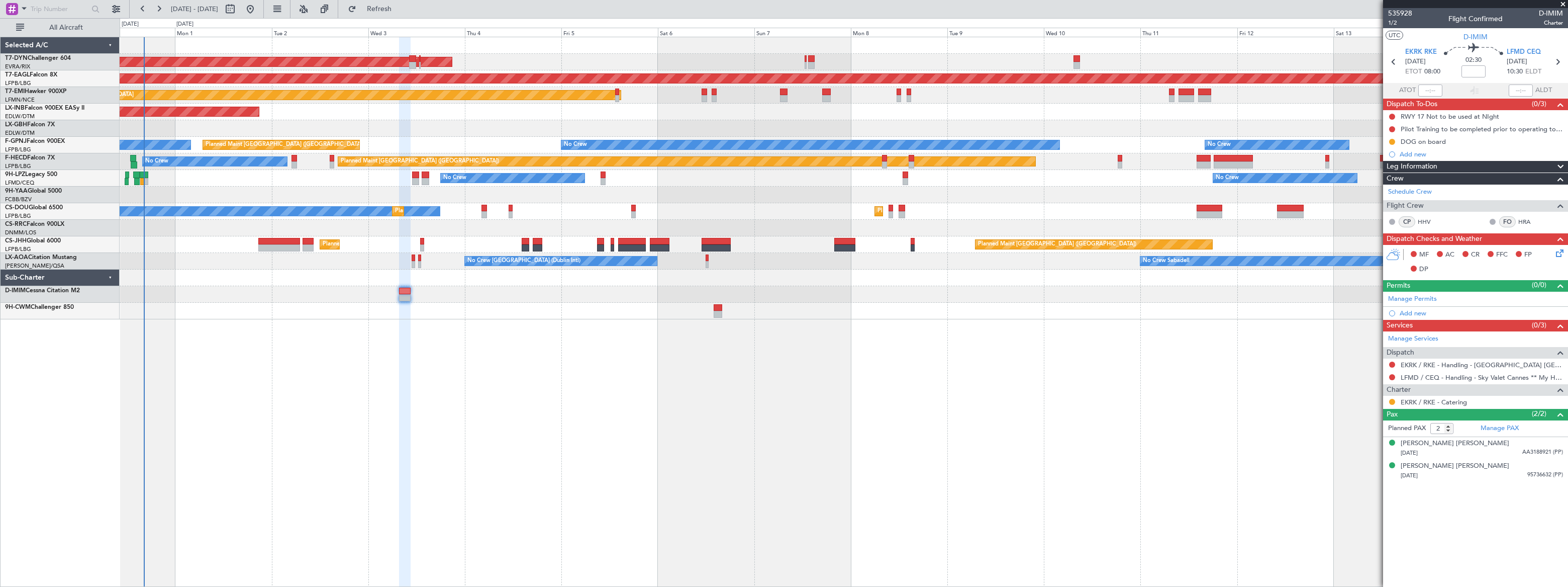
click at [469, 334] on div "AOG Maint Riga (Riga Intl) Grounded [US_STATE] ([GEOGRAPHIC_DATA]) Planned Main…" at bounding box center [844, 311] width 1448 height 550
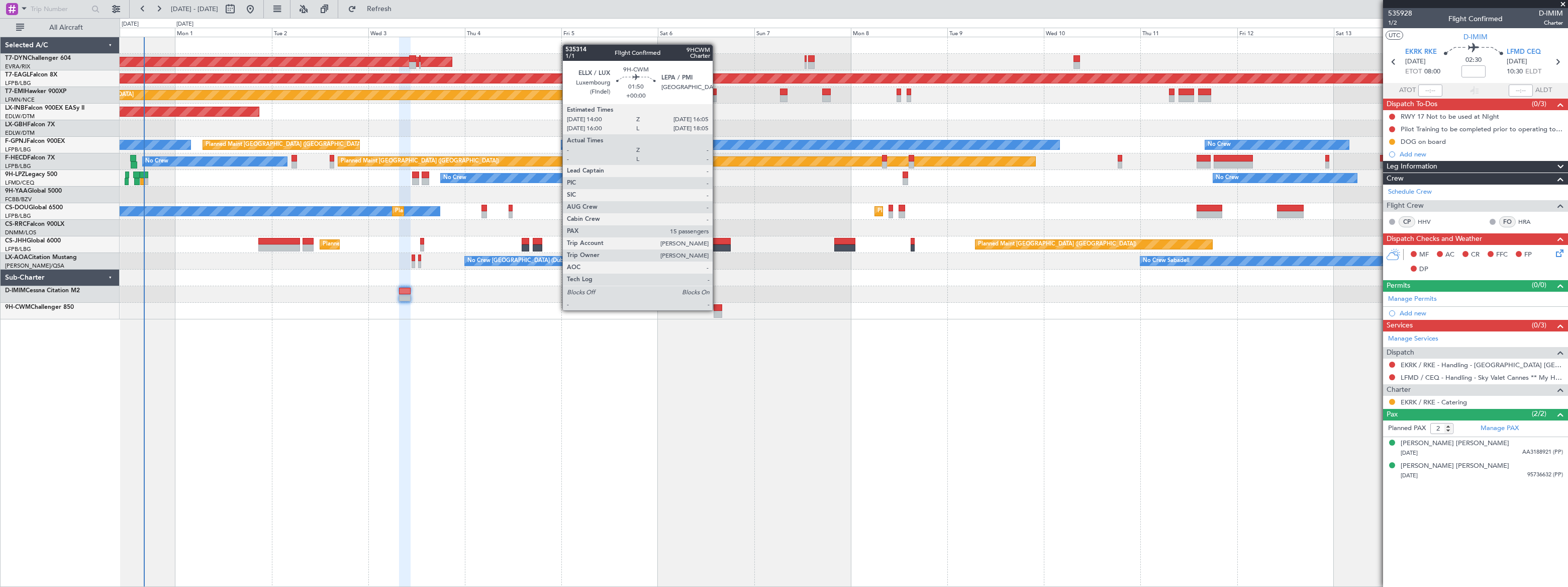
click at [717, 309] on div at bounding box center [718, 308] width 9 height 7
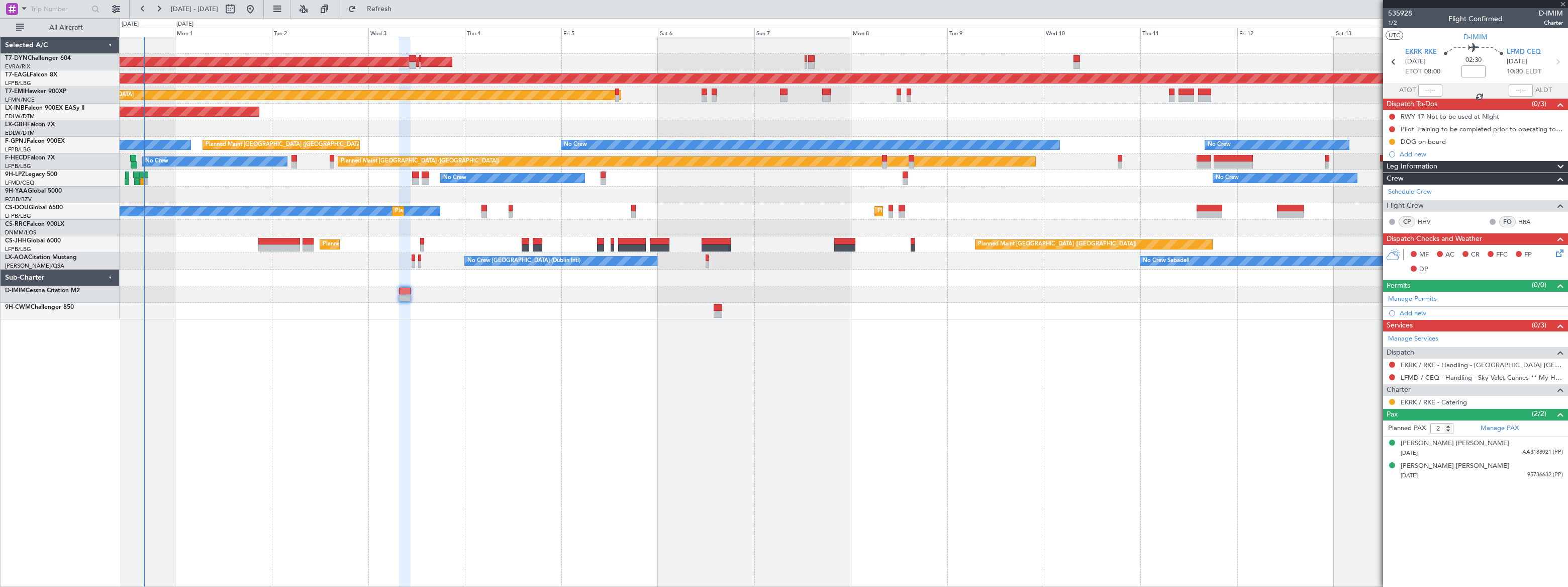
type input "15"
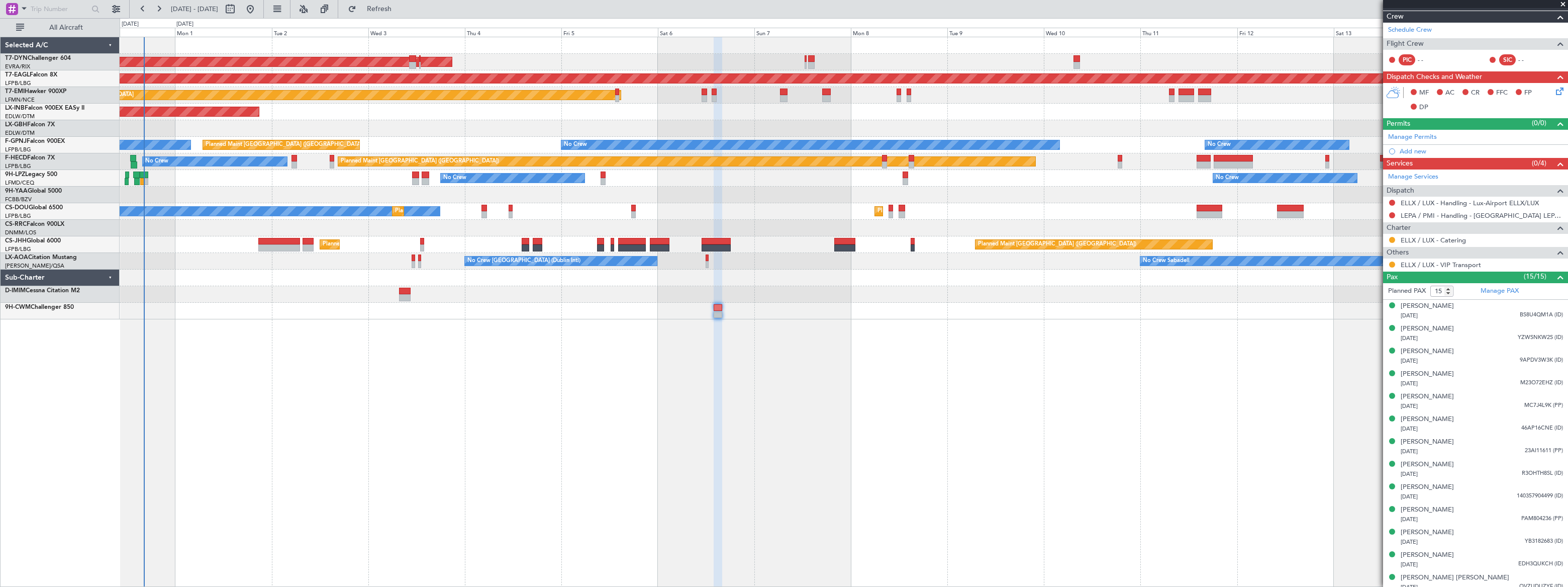
scroll to position [91, 0]
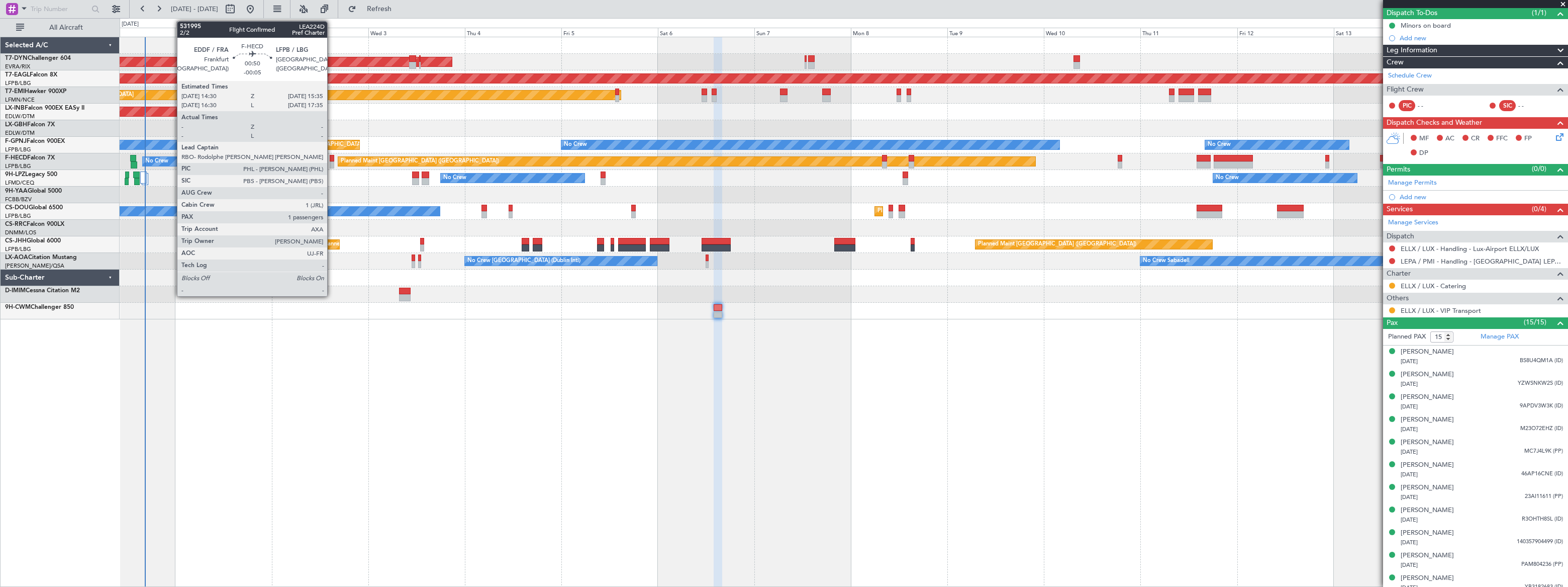
click at [332, 161] on div at bounding box center [332, 165] width 4 height 7
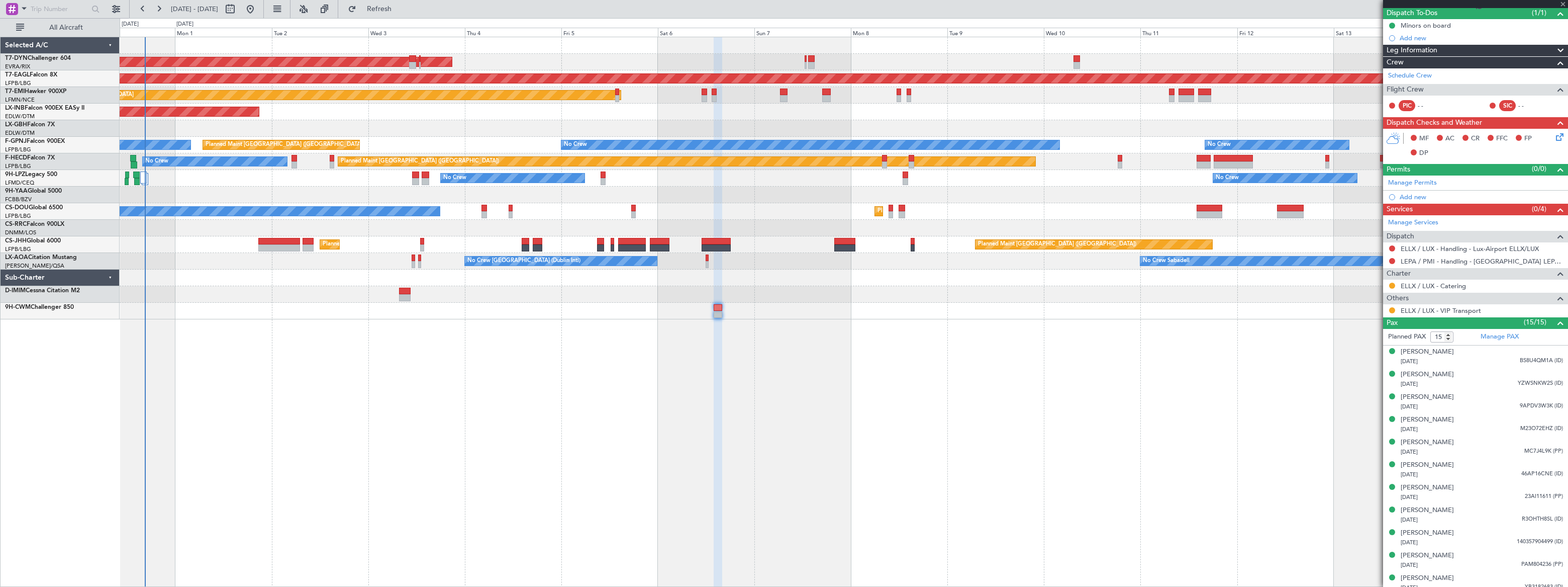
type input "-00:05"
type input "1"
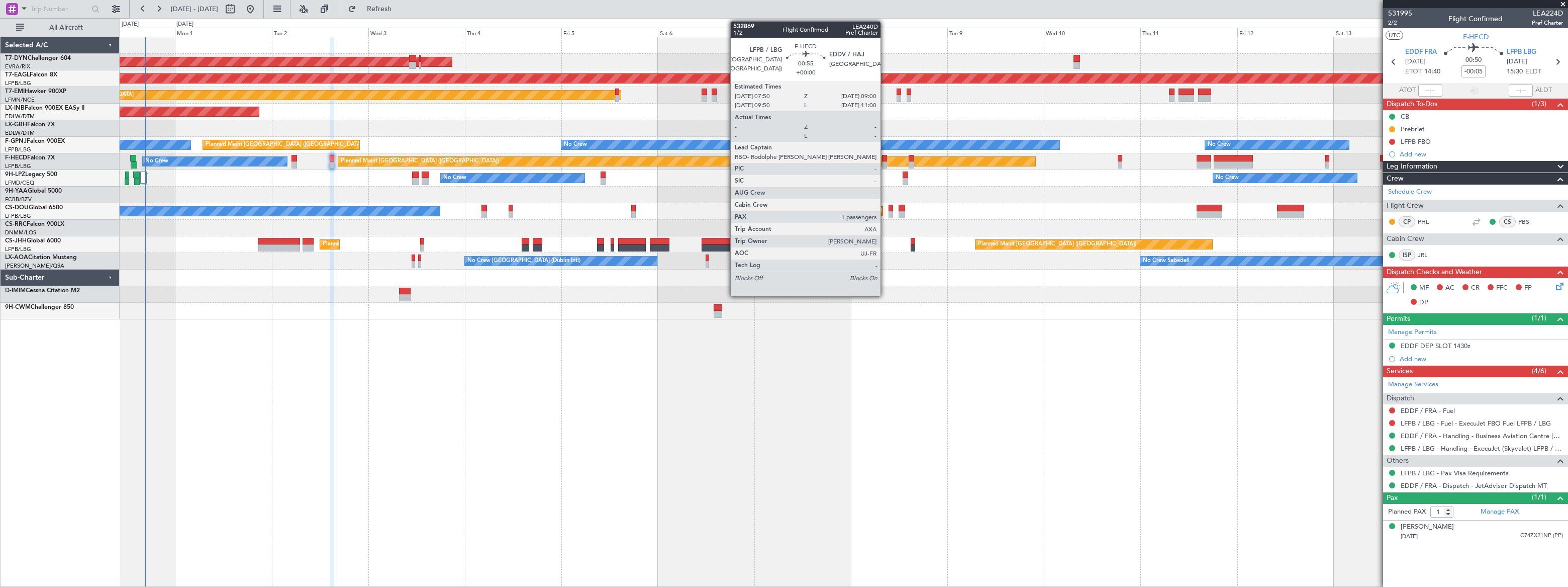
click at [885, 160] on div at bounding box center [884, 158] width 5 height 7
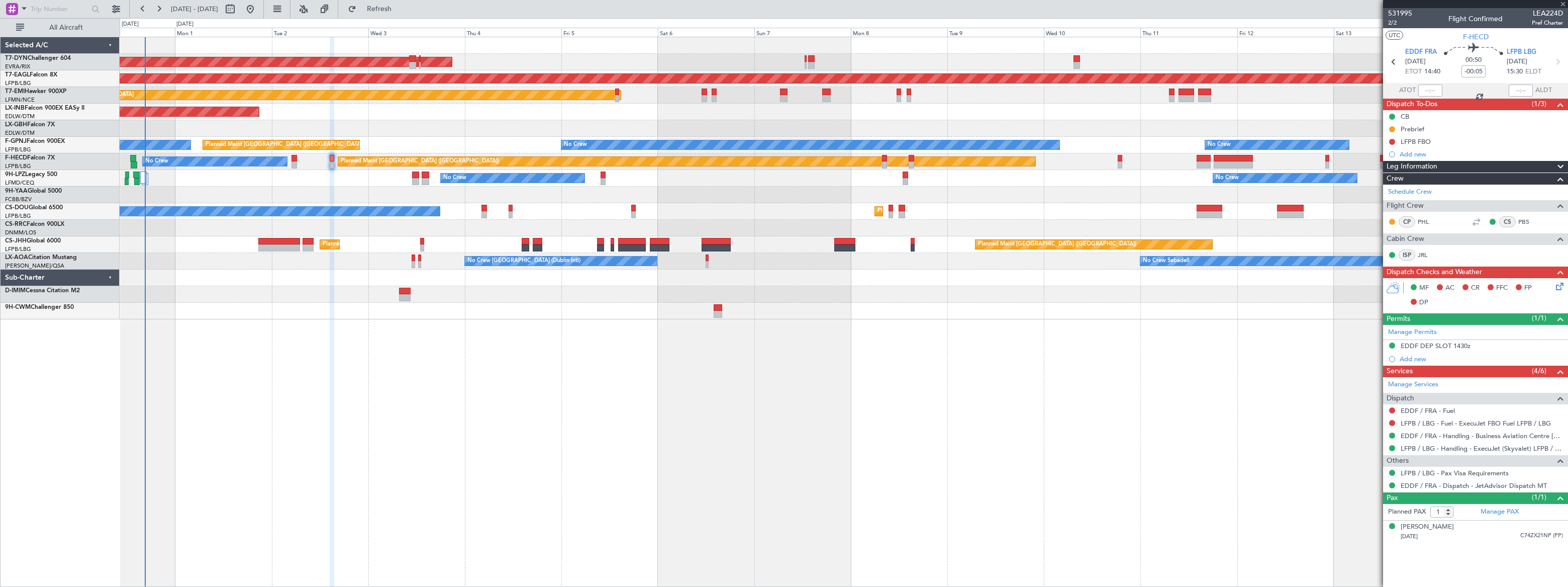
click at [883, 160] on div at bounding box center [884, 158] width 5 height 7
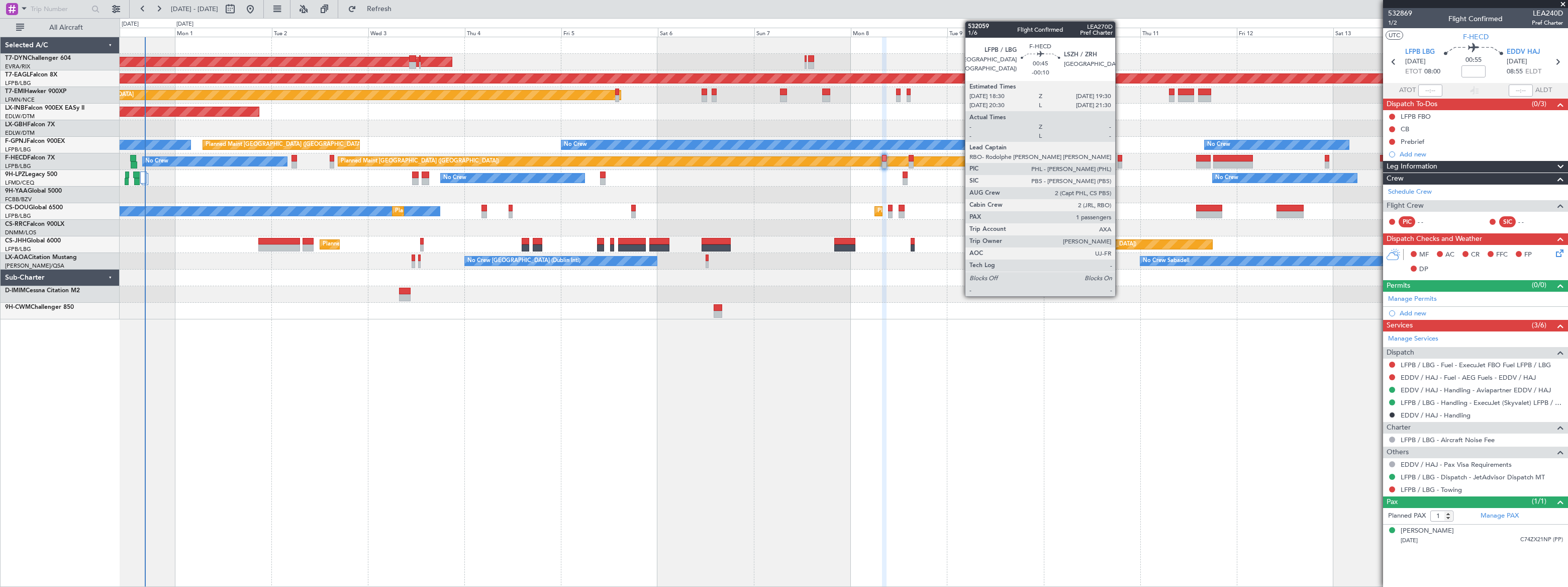
click at [1120, 159] on div at bounding box center [1119, 158] width 4 height 7
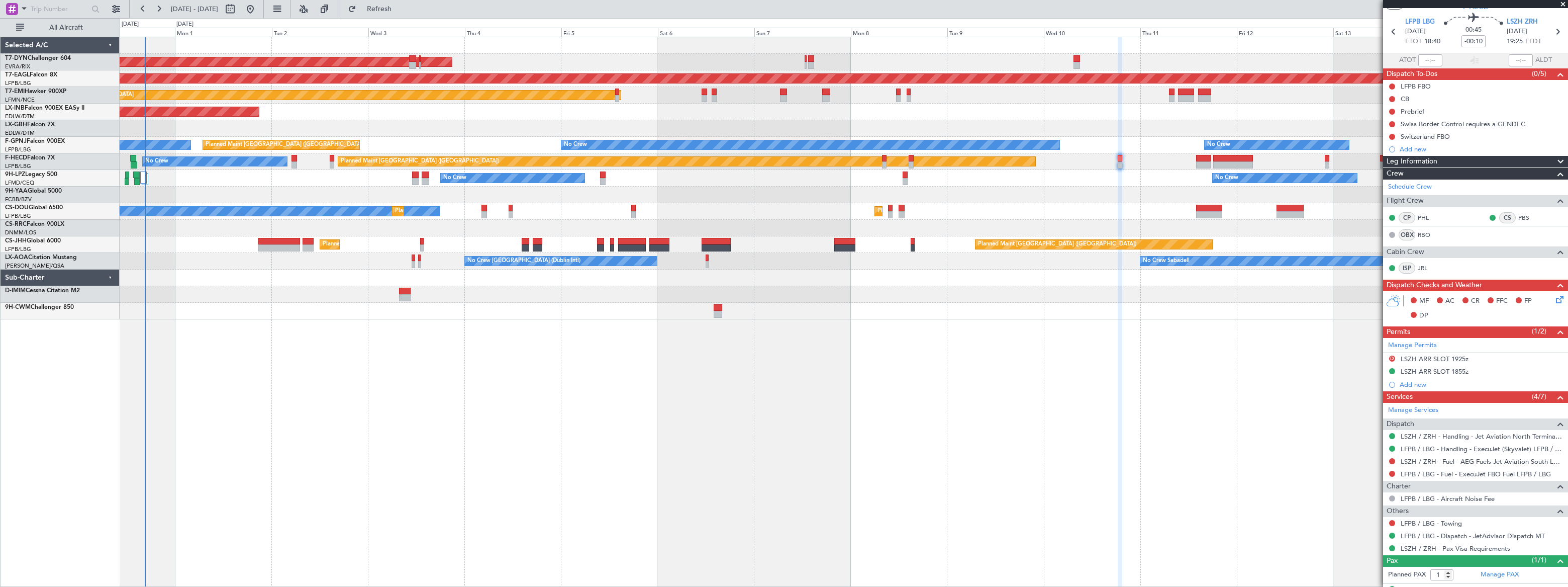
scroll to position [47, 0]
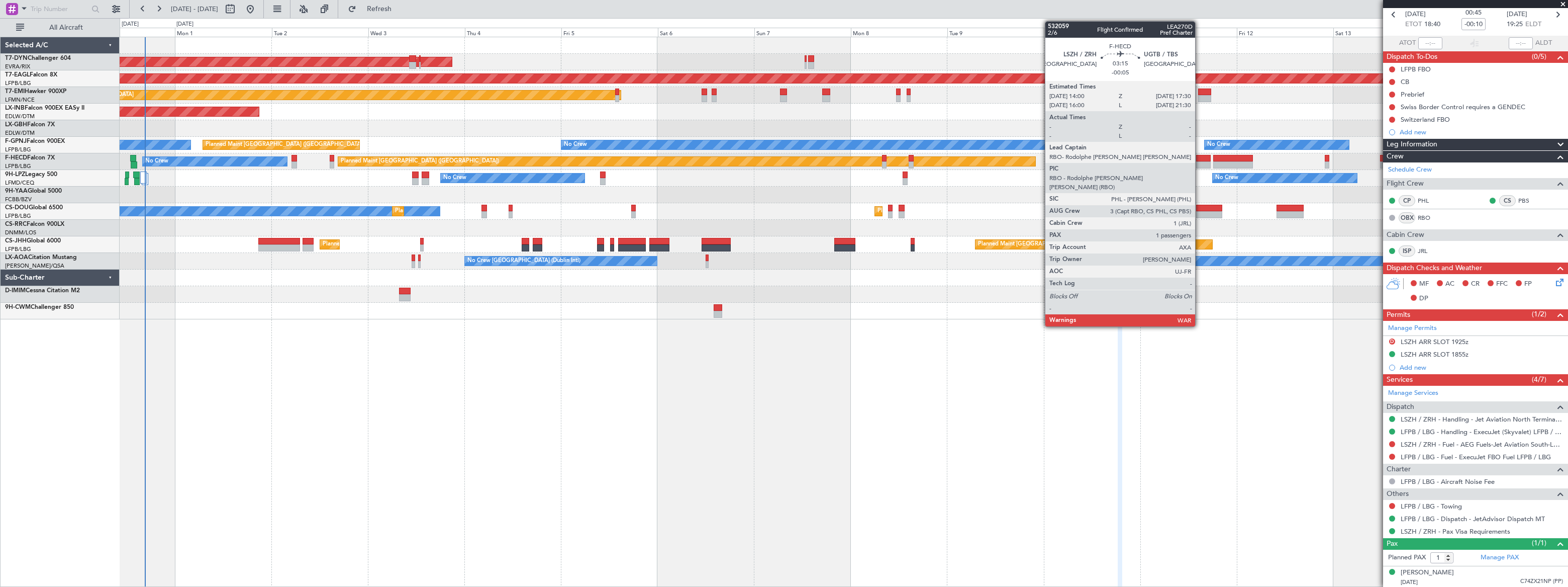
click at [1200, 158] on div at bounding box center [1203, 158] width 15 height 7
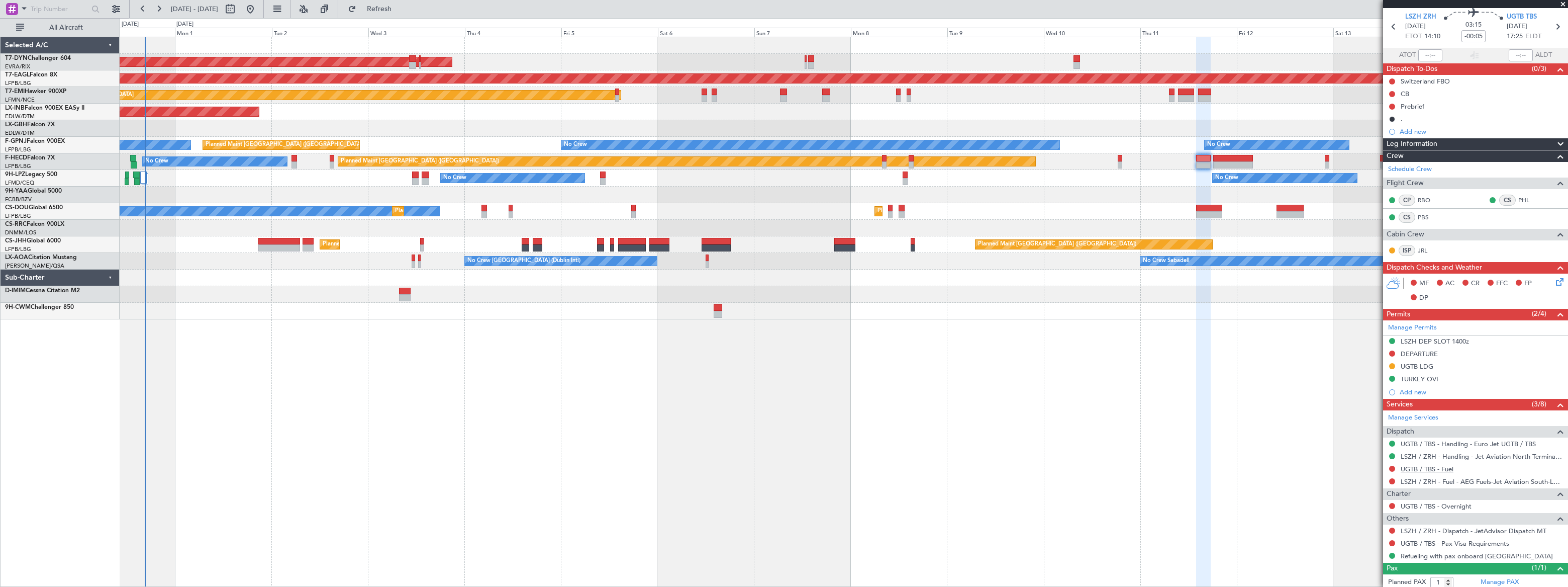
scroll to position [60, 0]
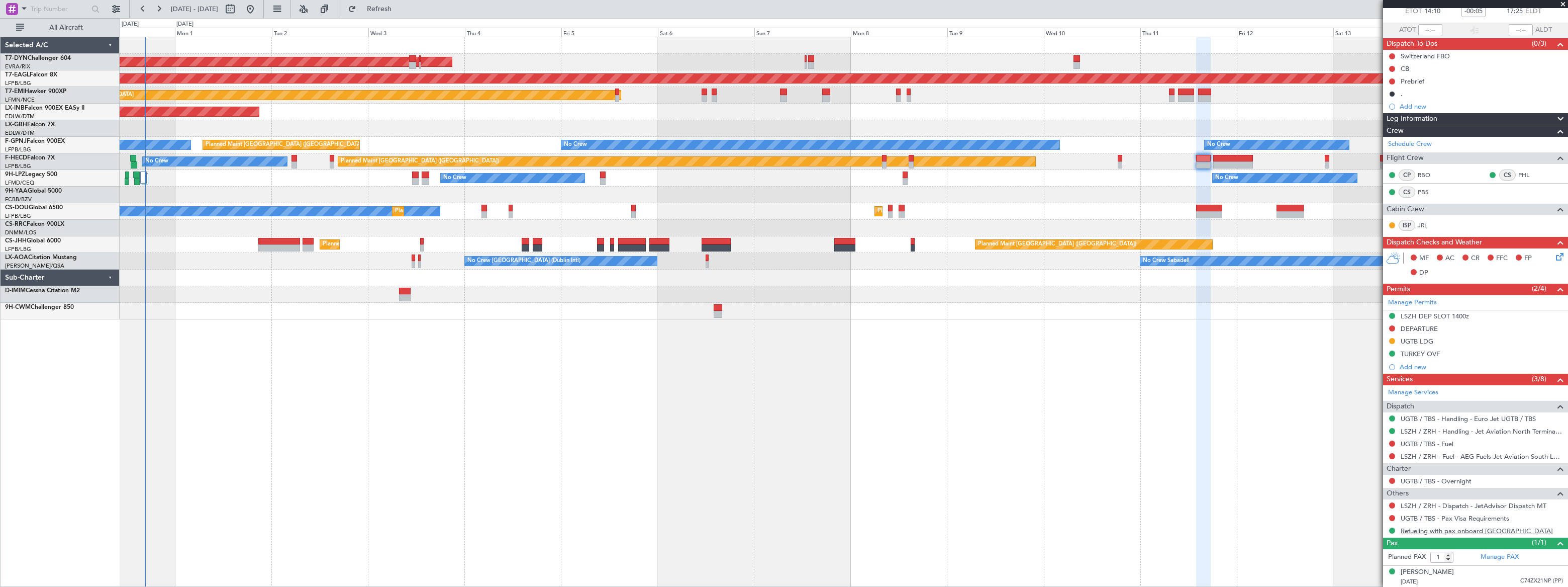
click at [1438, 531] on link "Refueling with pax onboard [GEOGRAPHIC_DATA]" at bounding box center [1477, 530] width 152 height 9
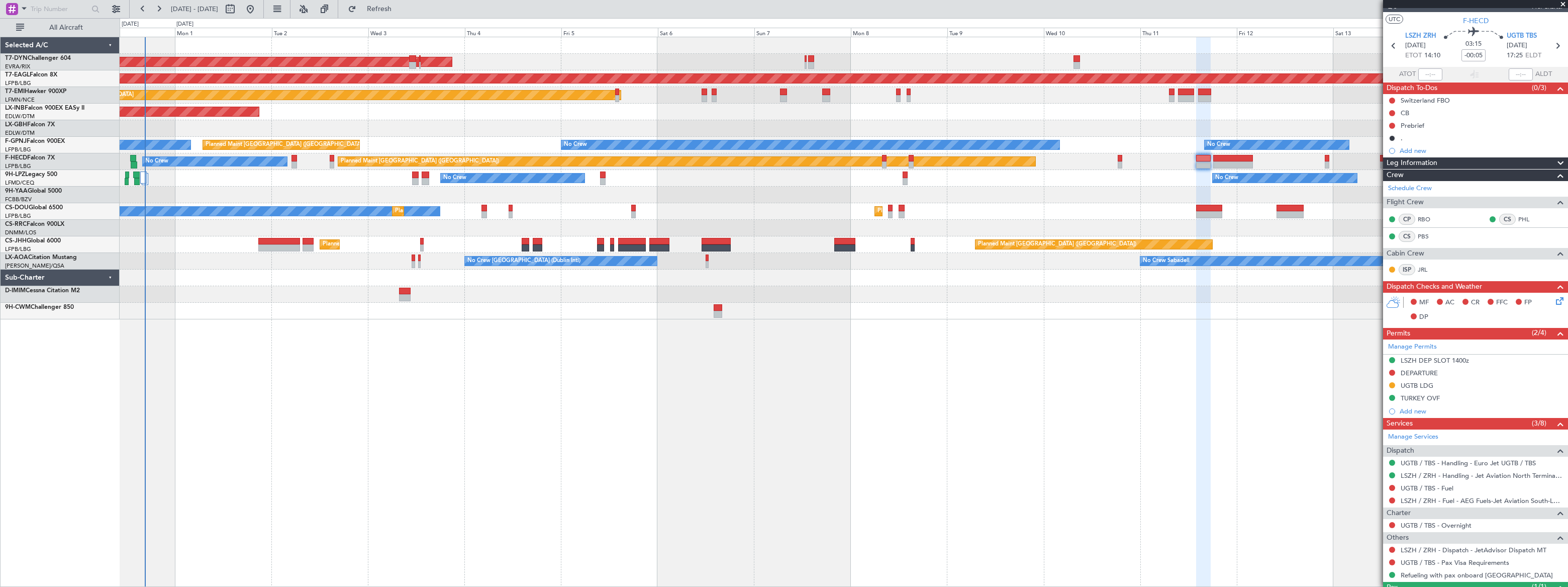
scroll to position [0, 0]
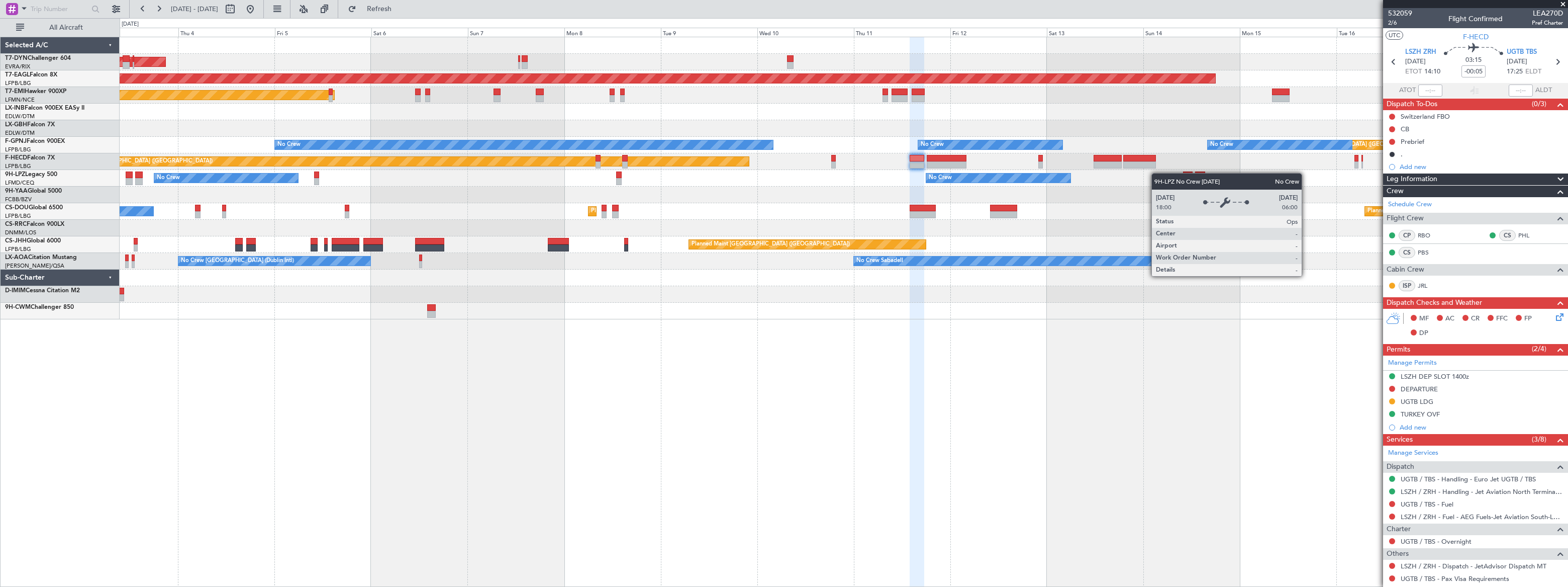
click at [855, 180] on div "AOG Maint Riga (Riga Intl) Grounded [US_STATE] ([GEOGRAPHIC_DATA]) Planned Main…" at bounding box center [844, 178] width 1447 height 282
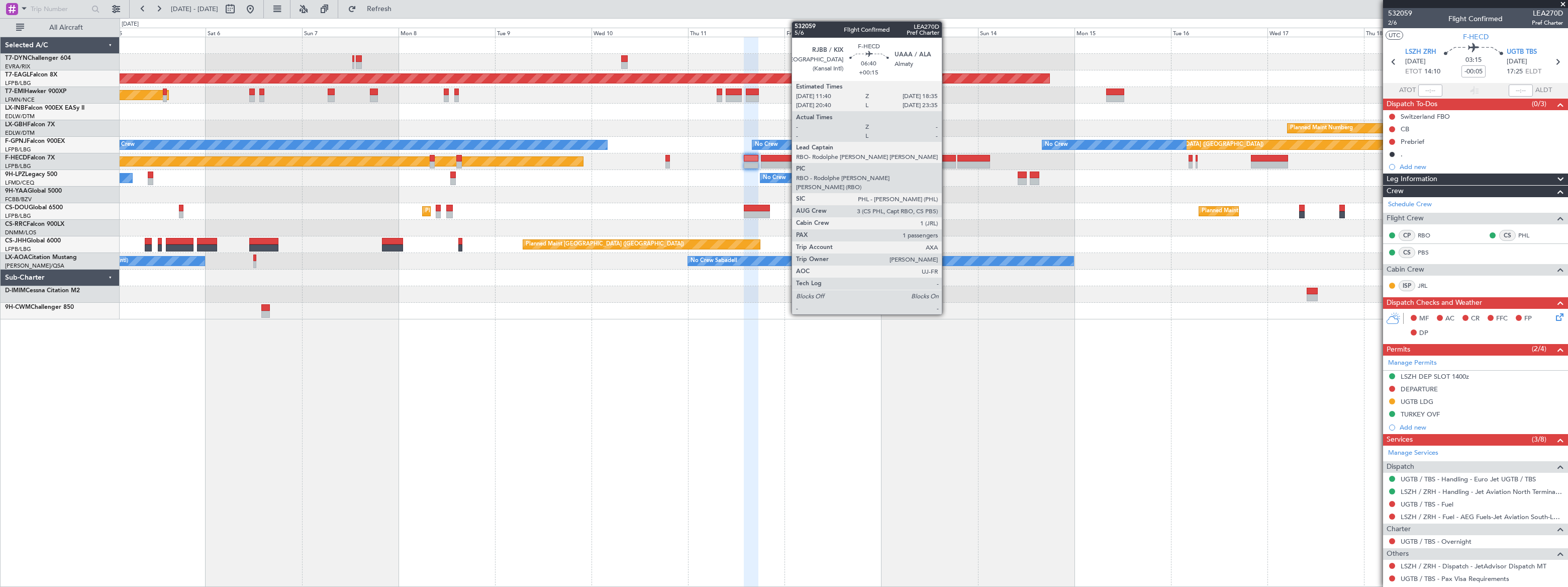
click at [947, 160] on div at bounding box center [942, 158] width 28 height 7
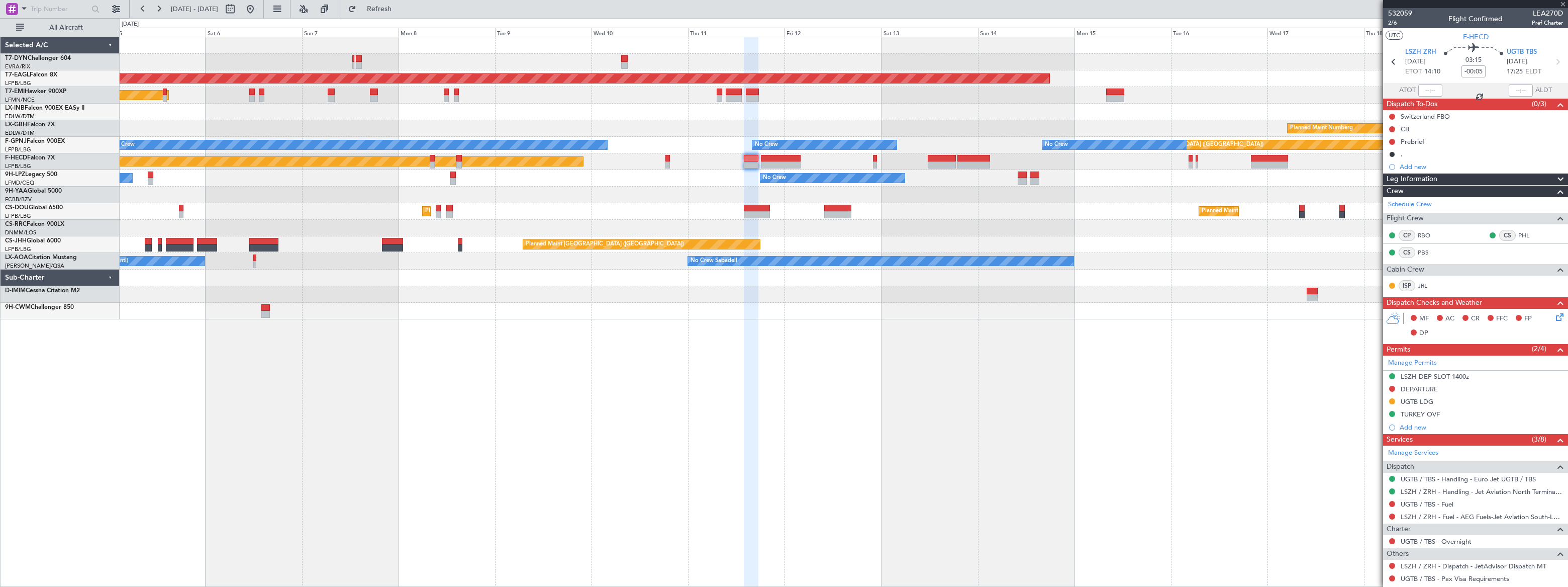
type input "+00:15"
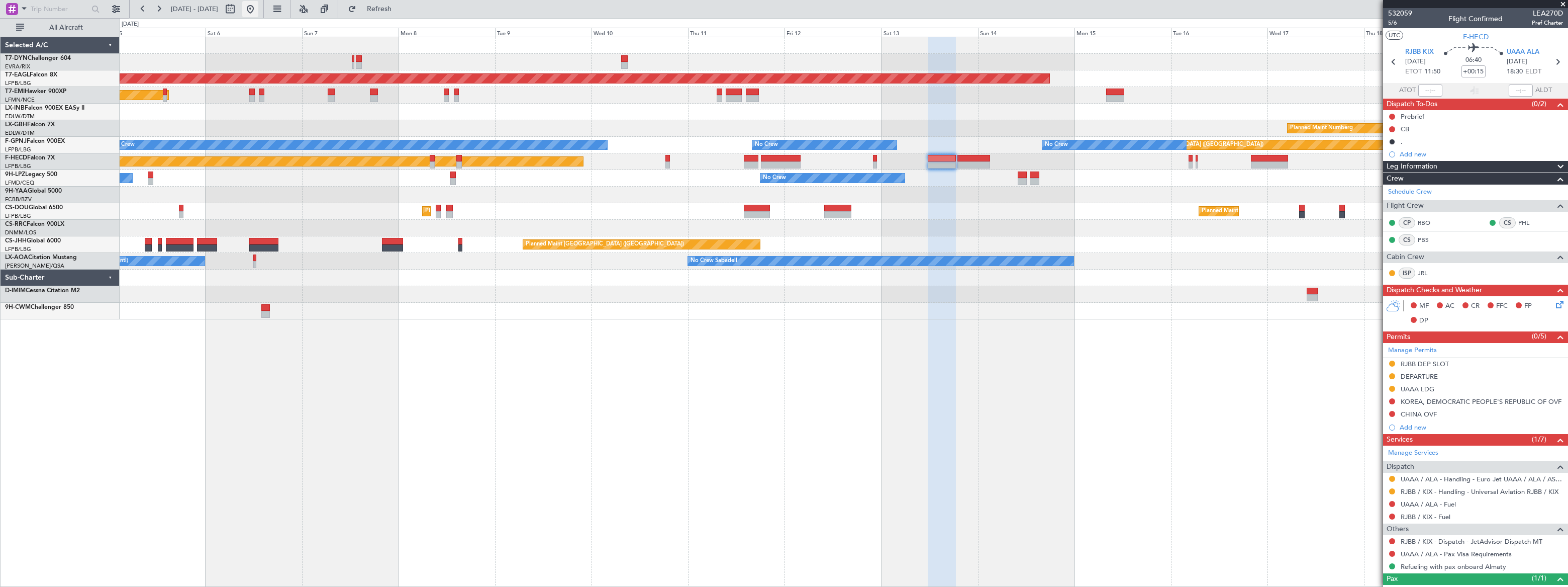
click at [258, 10] on button at bounding box center [250, 9] width 16 height 16
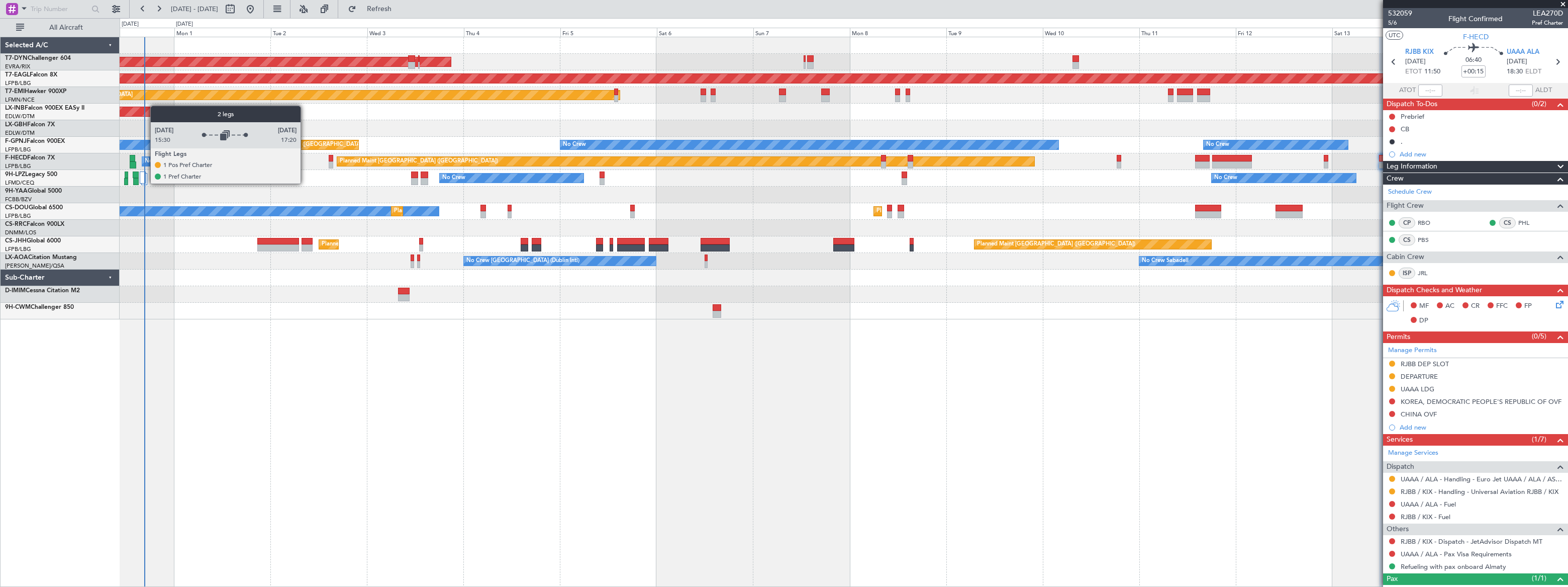
click at [145, 182] on div at bounding box center [143, 178] width 6 height 12
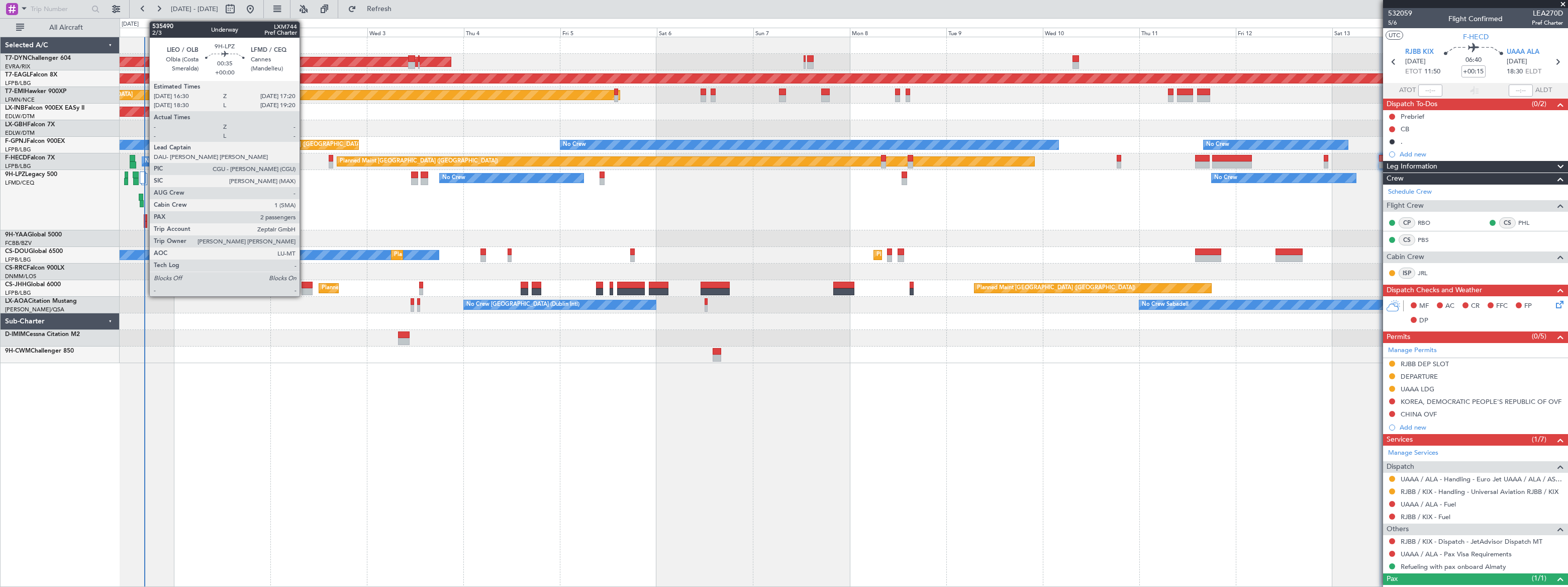
click at [144, 219] on div at bounding box center [145, 218] width 4 height 7
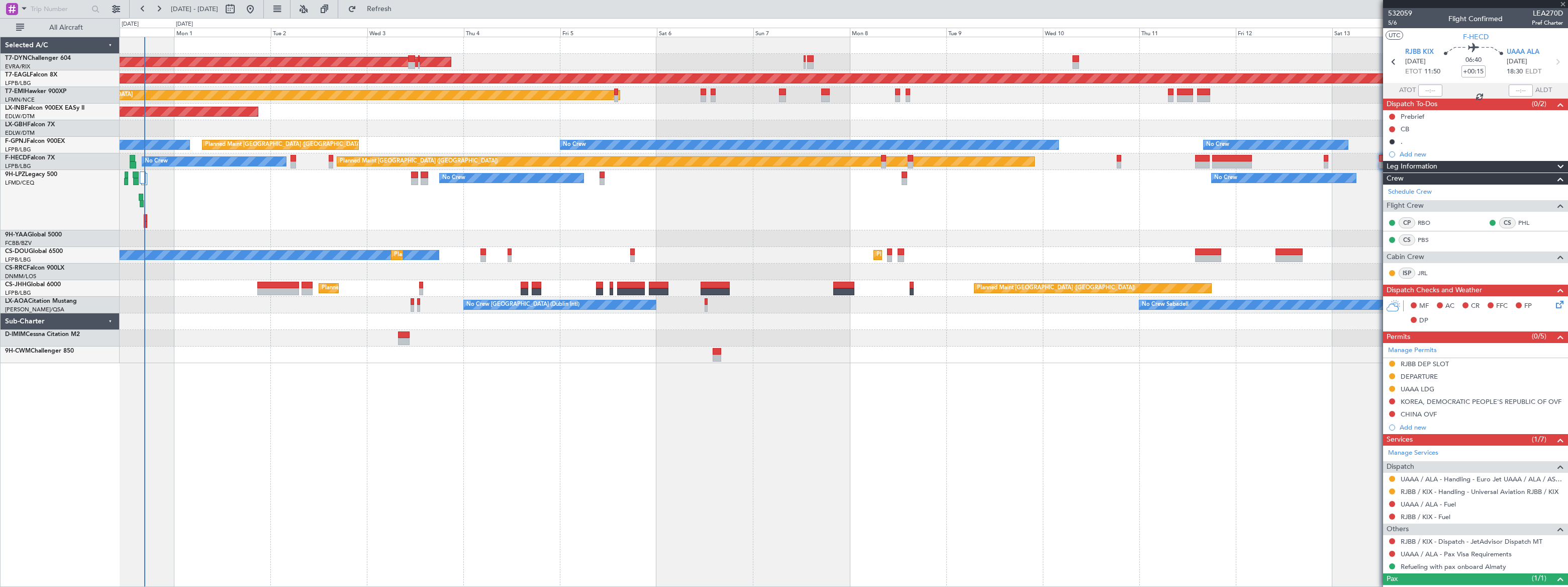
type input "2"
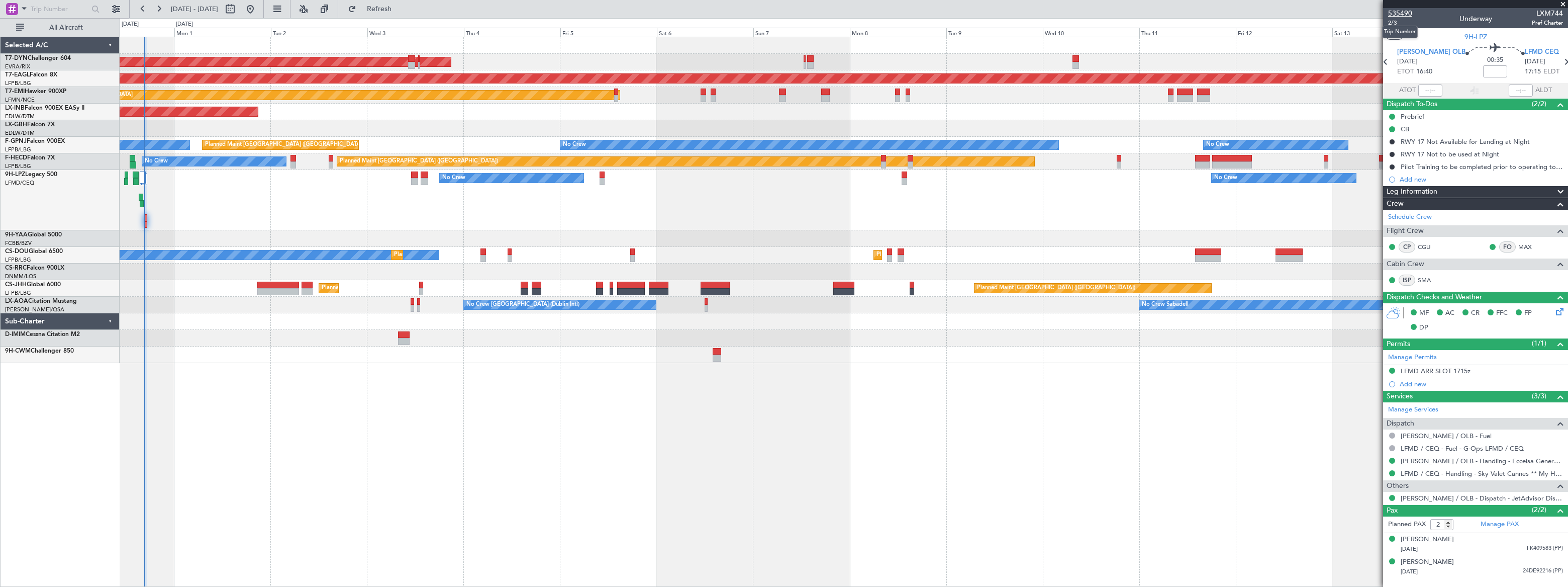
click at [1401, 13] on span "535490" at bounding box center [1400, 13] width 24 height 10
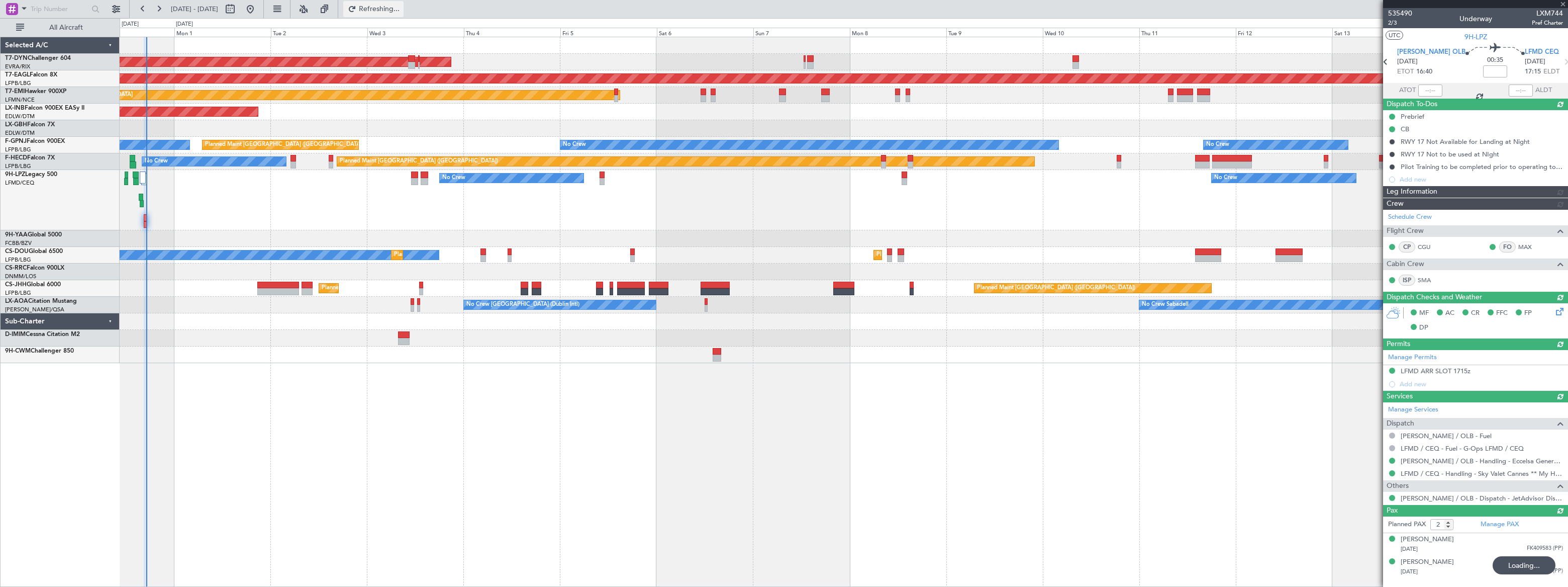
type input "17:04"
